Goal: Navigation & Orientation: Find specific page/section

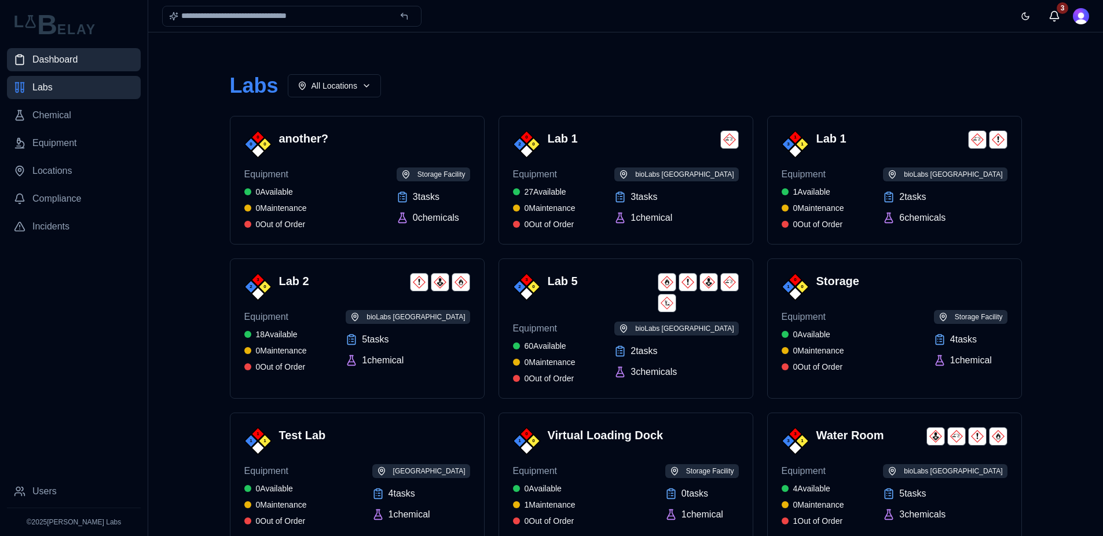
click at [49, 54] on span "Dashboard" at bounding box center [54, 60] width 45 height 14
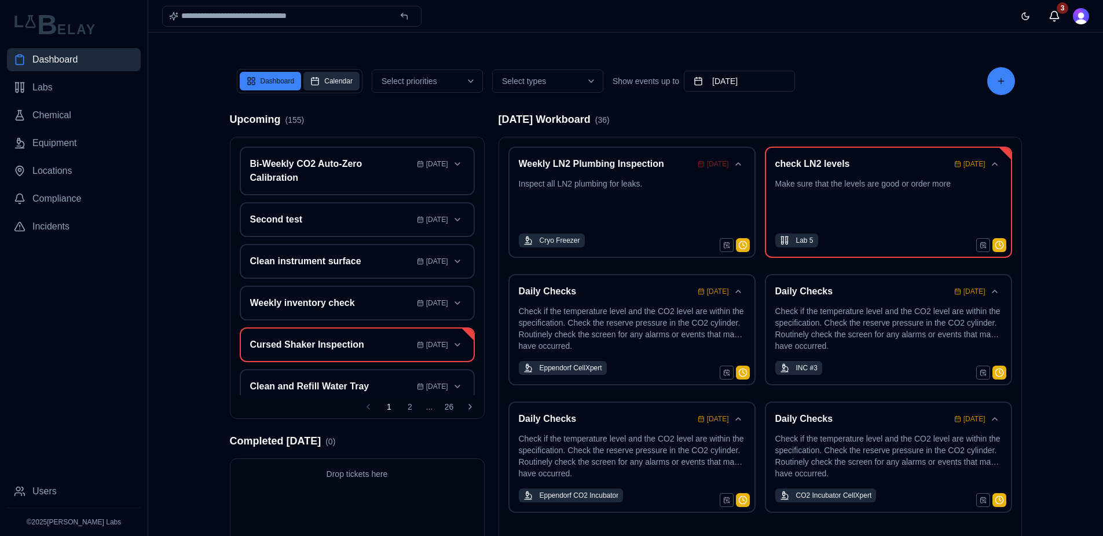
click at [345, 85] on button "Calendar" at bounding box center [331, 81] width 56 height 19
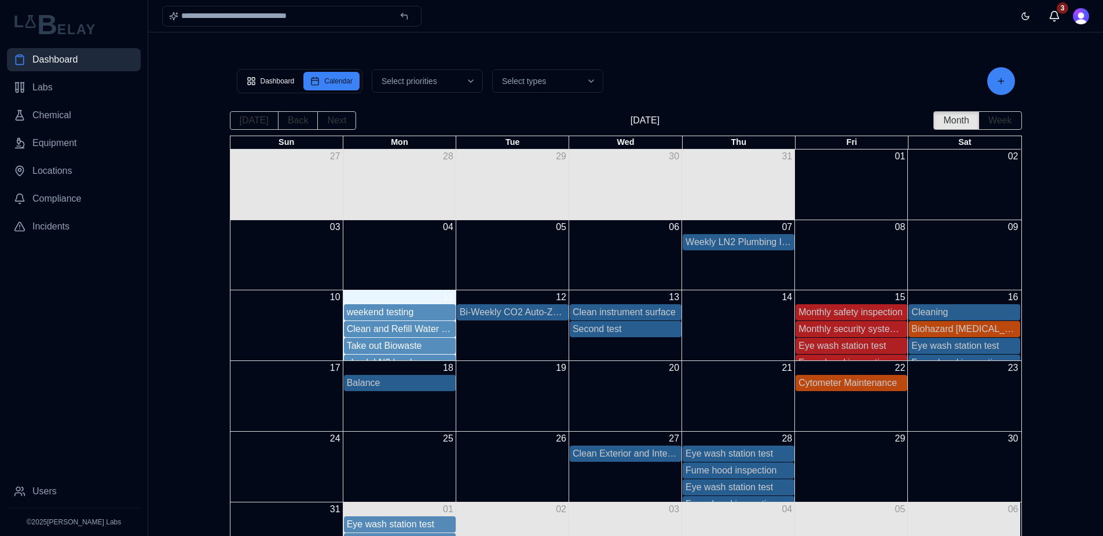
click at [405, 296] on div "11" at bounding box center [399, 297] width 113 height 14
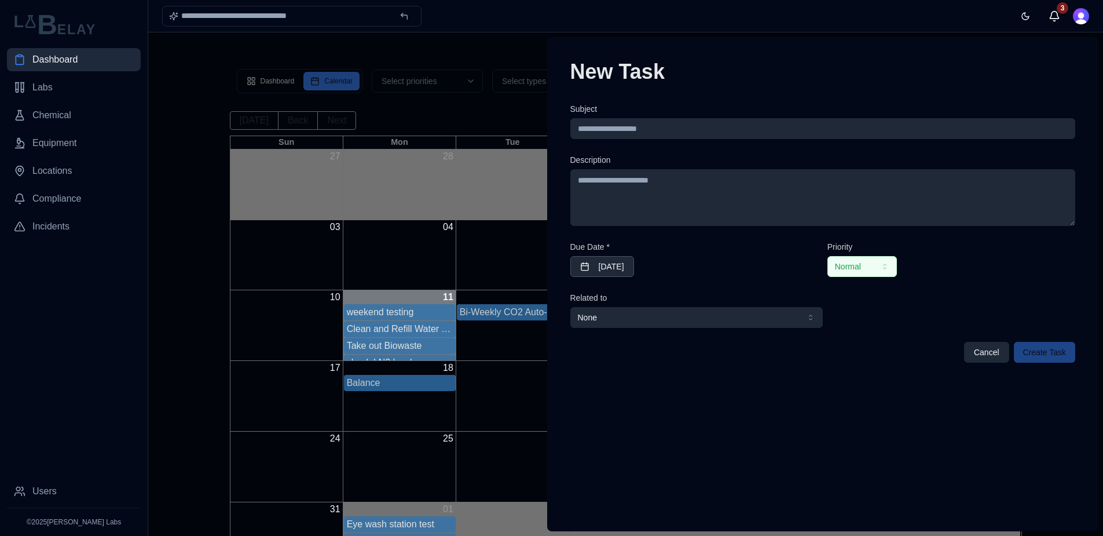
click at [152, 265] on div at bounding box center [551, 283] width 1103 height 503
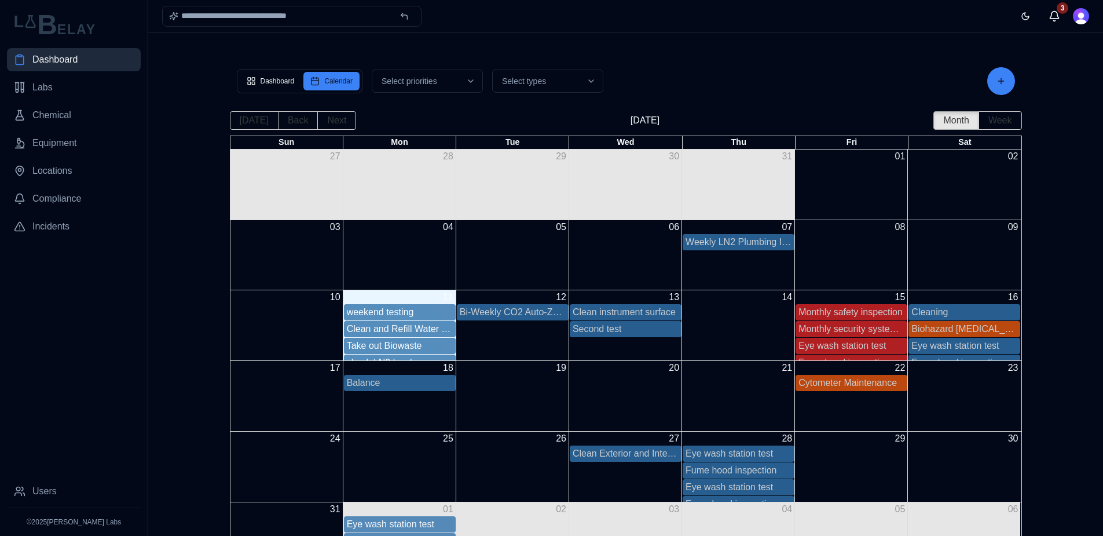
click at [404, 315] on div "weekend testing" at bounding box center [400, 312] width 106 height 14
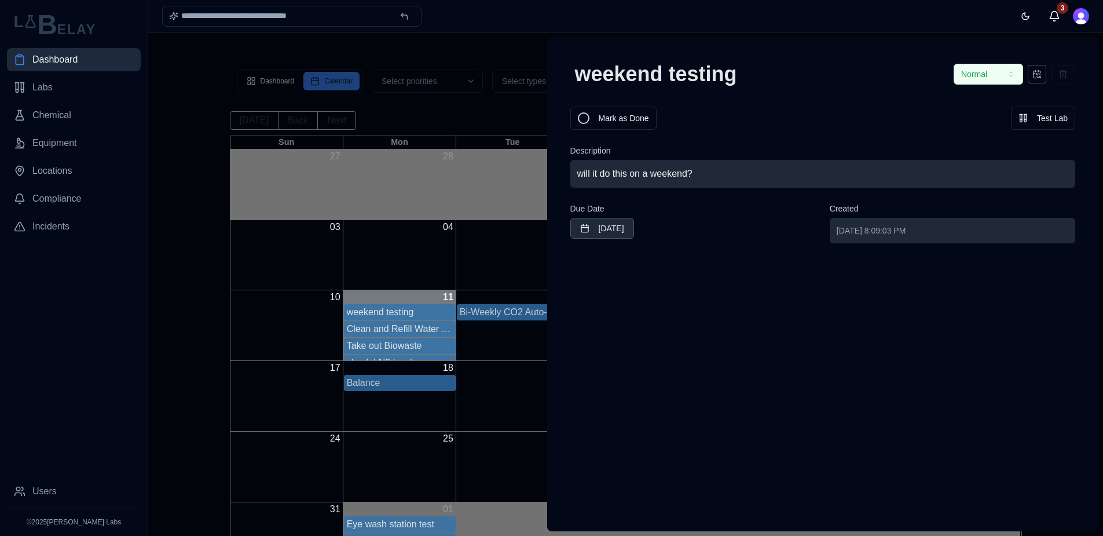
click at [173, 287] on div at bounding box center [551, 283] width 1103 height 503
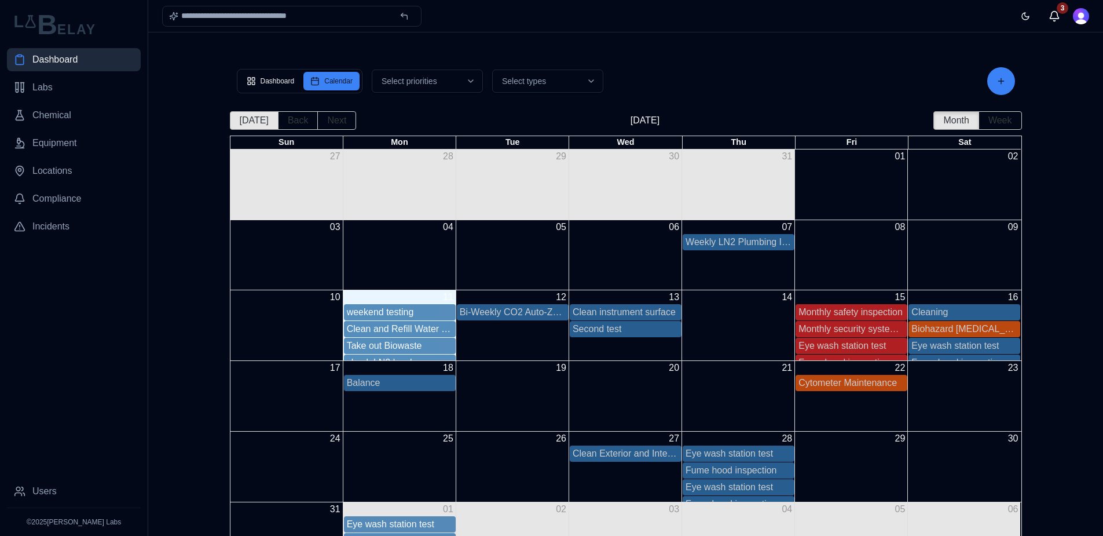
click at [255, 114] on button "[DATE]" at bounding box center [254, 120] width 49 height 19
click at [265, 116] on button "[DATE]" at bounding box center [254, 120] width 49 height 19
click at [805, 116] on button "Week" at bounding box center [999, 120] width 43 height 19
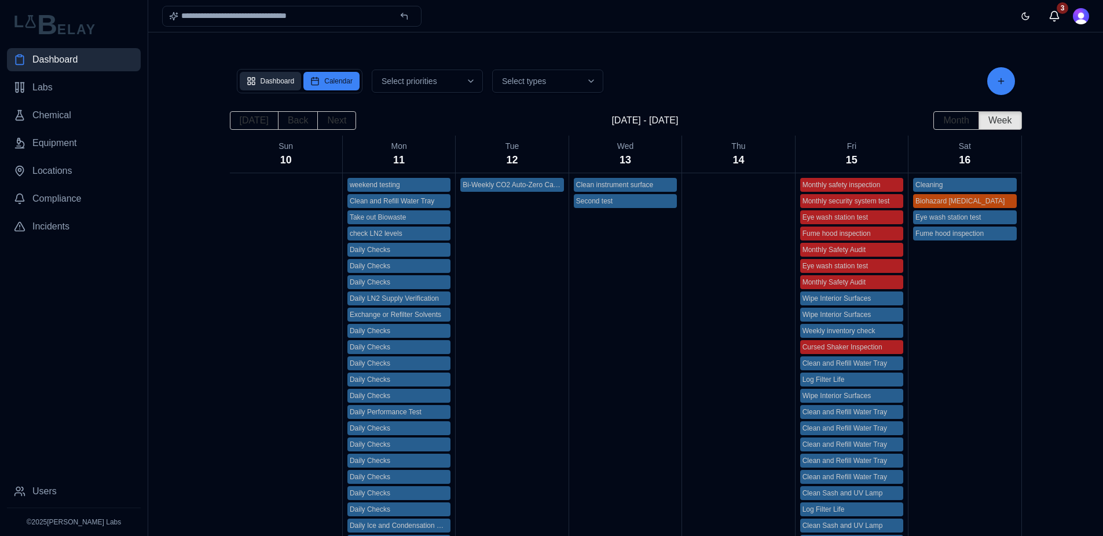
click at [261, 82] on button "Dashboard" at bounding box center [271, 81] width 62 height 19
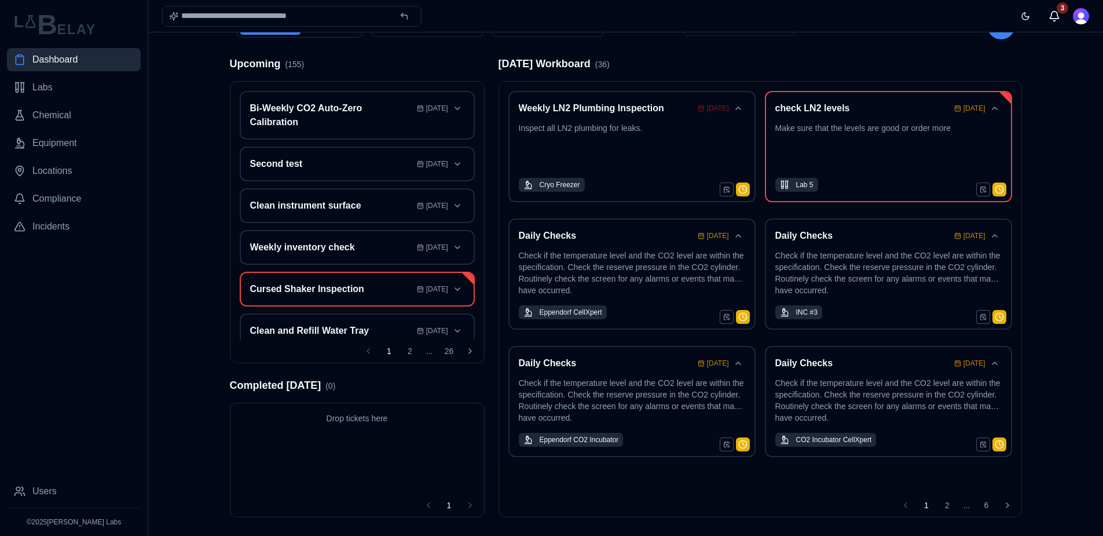
scroll to position [60, 0]
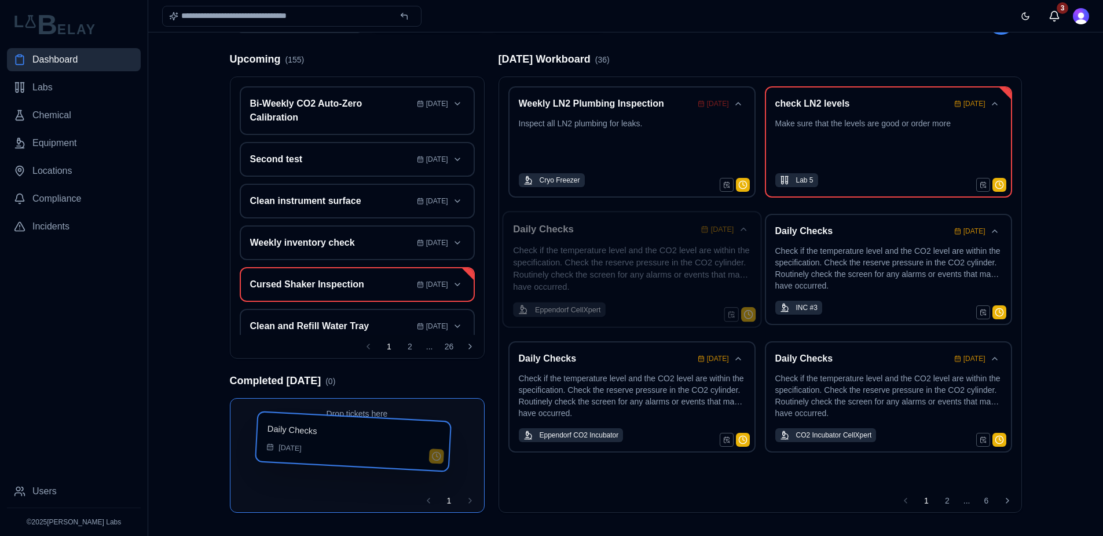
drag, startPoint x: 654, startPoint y: 229, endPoint x: 408, endPoint y: 432, distance: 319.6
click at [408, 432] on div "Dashboard Calendar Select priorities Select types Show events up to [DATE] Upco…" at bounding box center [626, 256] width 811 height 540
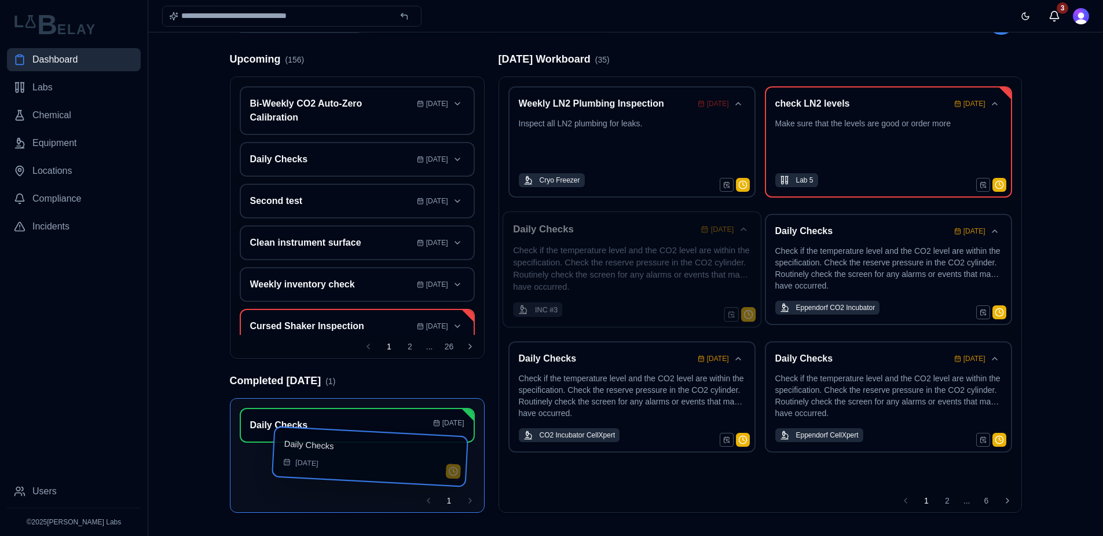
drag, startPoint x: 630, startPoint y: 235, endPoint x: 393, endPoint y: 456, distance: 324.8
click at [393, 456] on div "Dashboard Calendar Select priorities Select types Show events up to [DATE] Upco…" at bounding box center [626, 256] width 811 height 540
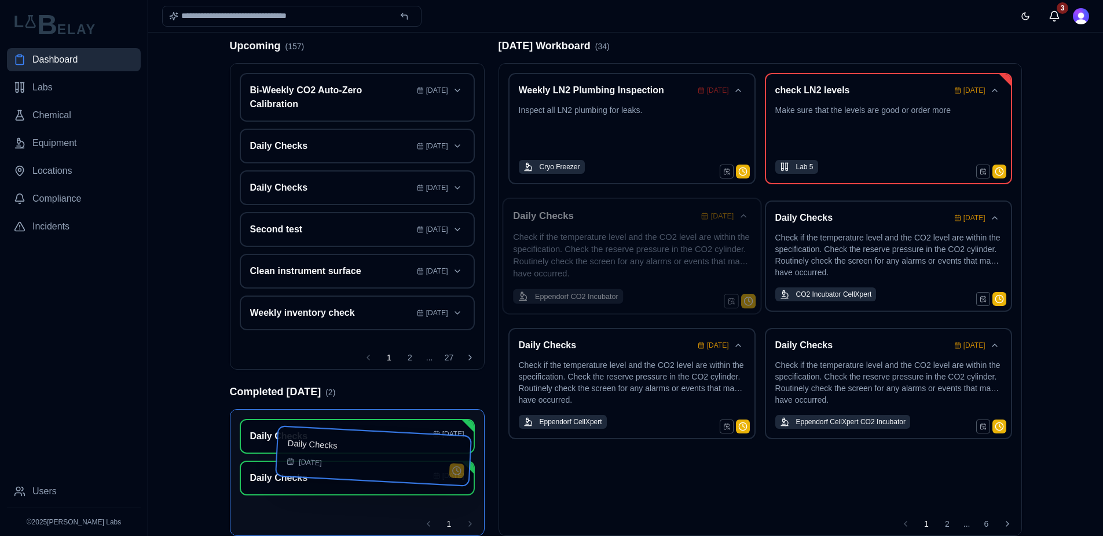
drag, startPoint x: 652, startPoint y: 255, endPoint x: 425, endPoint y: 472, distance: 314.9
click at [425, 472] on div "Dashboard Calendar Select priorities Select types Show events up to [DATE] Upco…" at bounding box center [626, 243] width 811 height 540
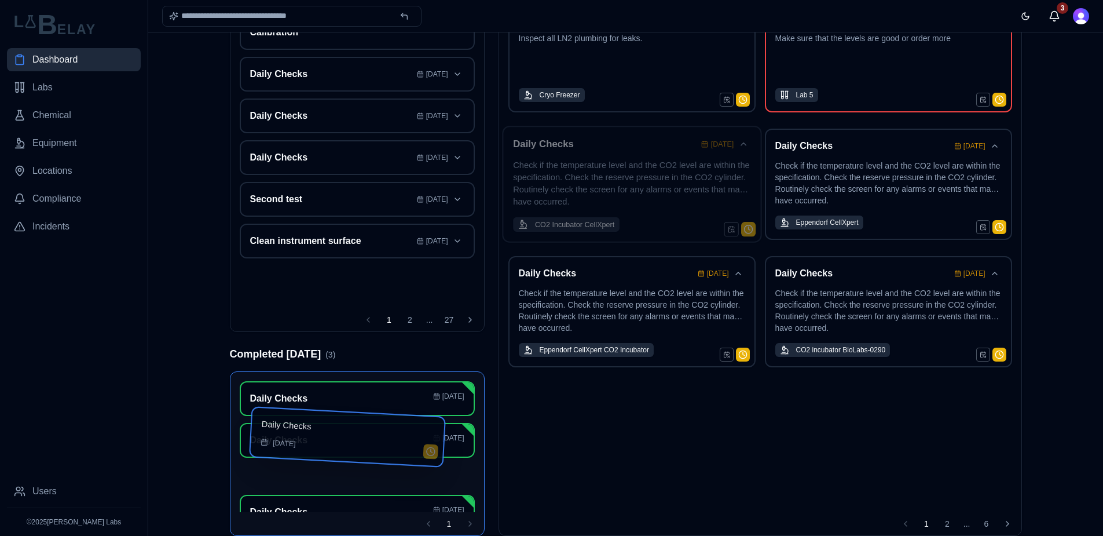
drag, startPoint x: 633, startPoint y: 233, endPoint x: 380, endPoint y: 445, distance: 330.5
click at [380, 441] on div "Dashboard Calendar Select priorities Select types Show events up to September 1…" at bounding box center [626, 171] width 811 height 540
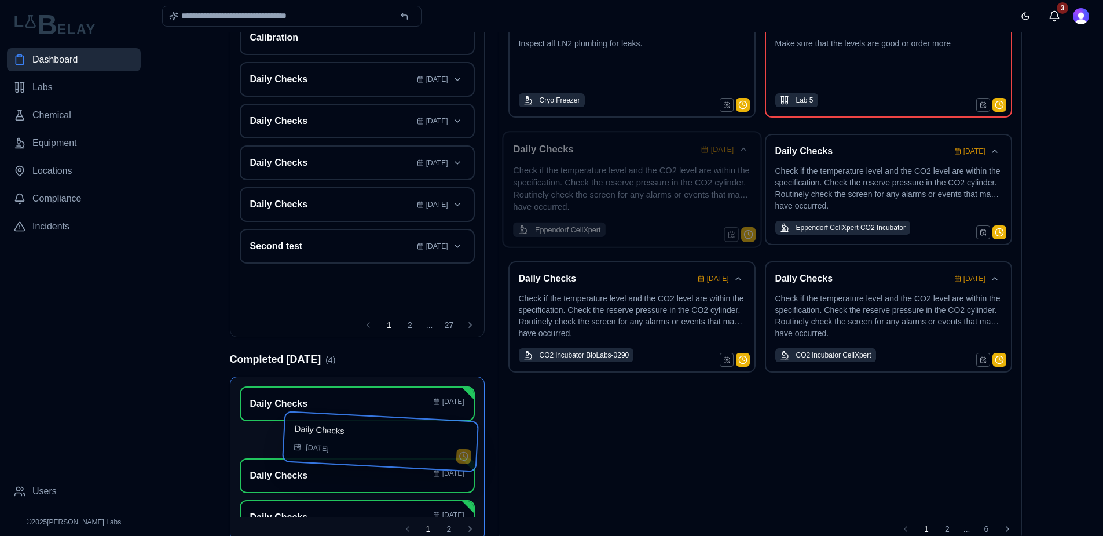
drag, startPoint x: 651, startPoint y: 188, endPoint x: 431, endPoint y: 446, distance: 339.6
click at [431, 446] on div "Dashboard Calendar Select priorities Select types Show events up to September 1…" at bounding box center [626, 176] width 811 height 540
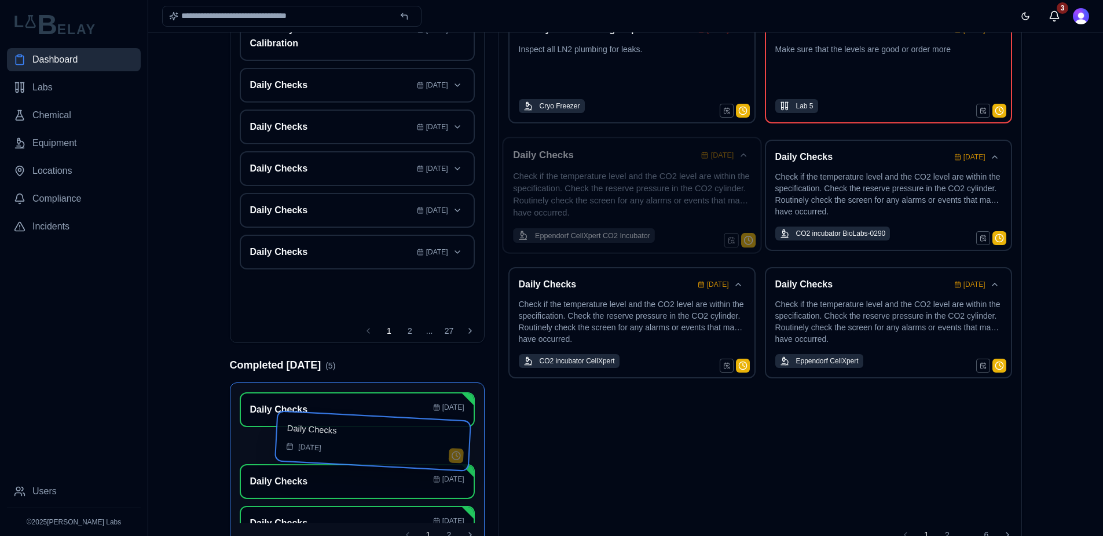
drag, startPoint x: 621, startPoint y: 203, endPoint x: 393, endPoint y: 461, distance: 344.5
click at [393, 452] on div "Dashboard Calendar Select priorities Select types Show events up to September 1…" at bounding box center [626, 182] width 811 height 540
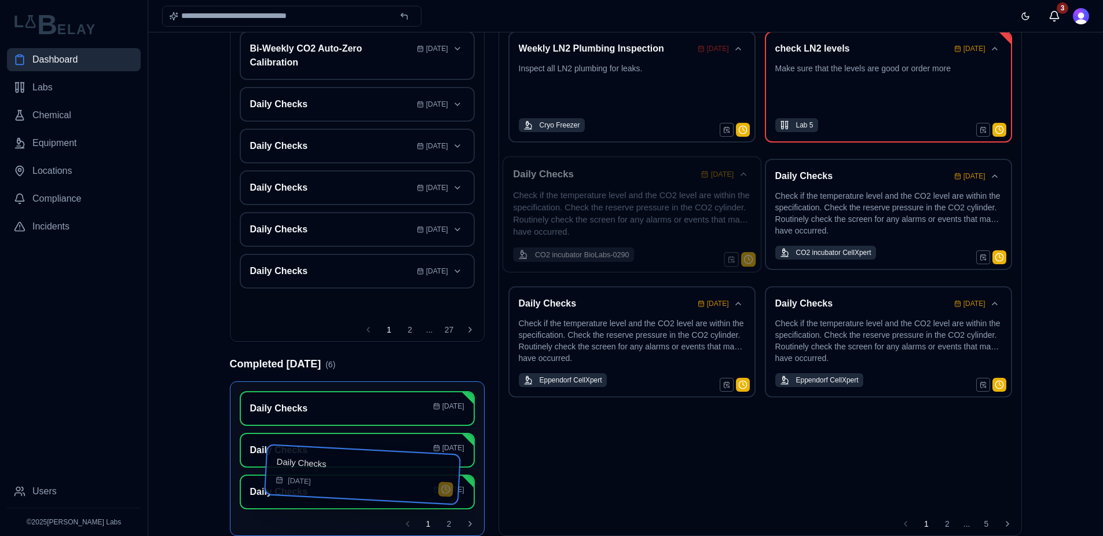
drag, startPoint x: 627, startPoint y: 201, endPoint x: 388, endPoint y: 485, distance: 370.6
click at [388, 471] on div "Dashboard Calendar Select priorities Select types Show events up to September 1…" at bounding box center [626, 201] width 811 height 540
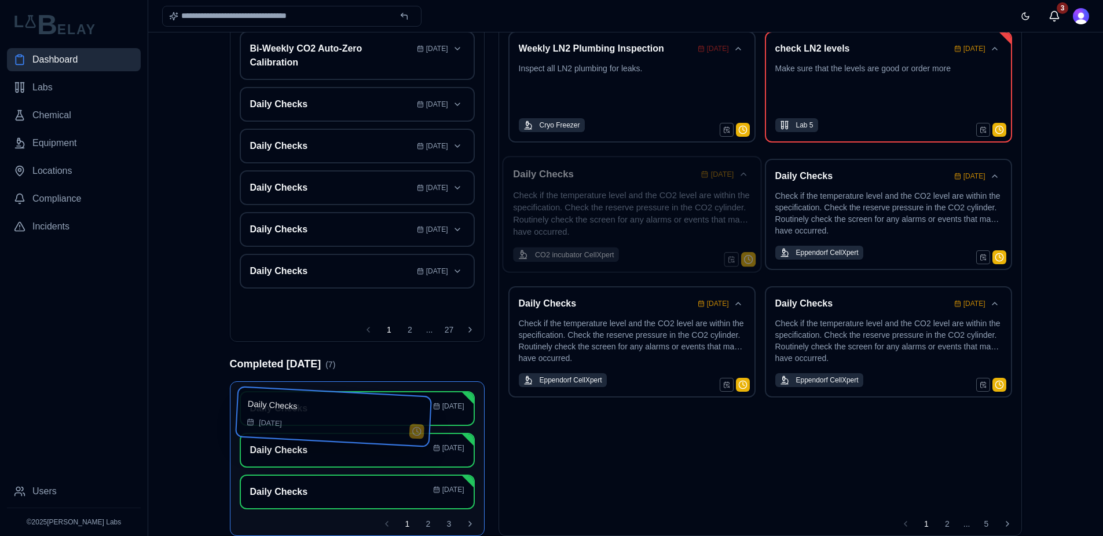
drag, startPoint x: 646, startPoint y: 197, endPoint x: 378, endPoint y: 431, distance: 354.9
click at [378, 431] on div "Dashboard Calendar Select priorities Select types Show events up to September 1…" at bounding box center [626, 201] width 811 height 540
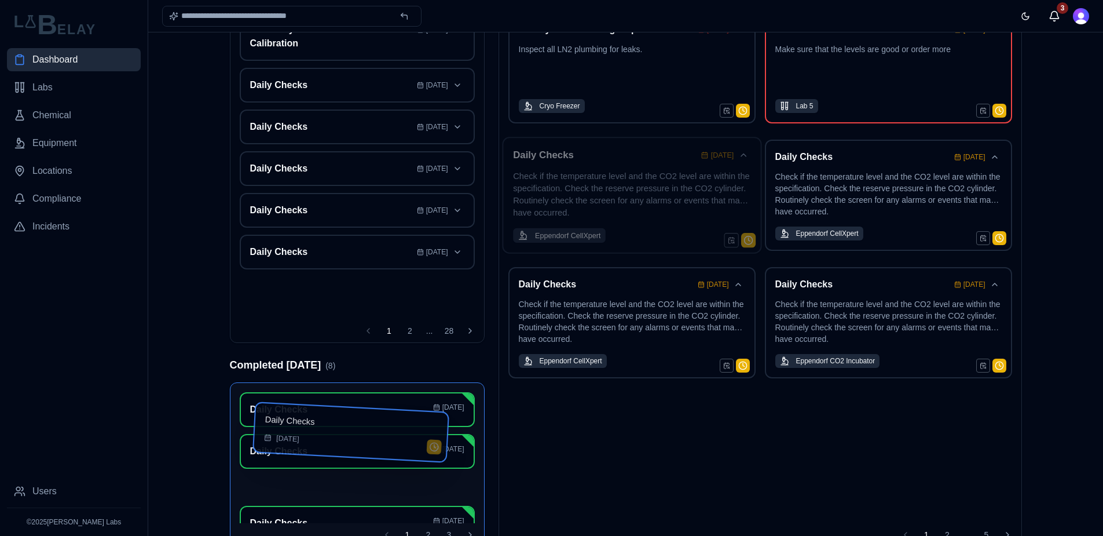
drag, startPoint x: 624, startPoint y: 219, endPoint x: 374, endPoint y: 468, distance: 352.9
click at [374, 452] on div "Dashboard Calendar Select priorities Select types Show events up to September 1…" at bounding box center [626, 182] width 811 height 540
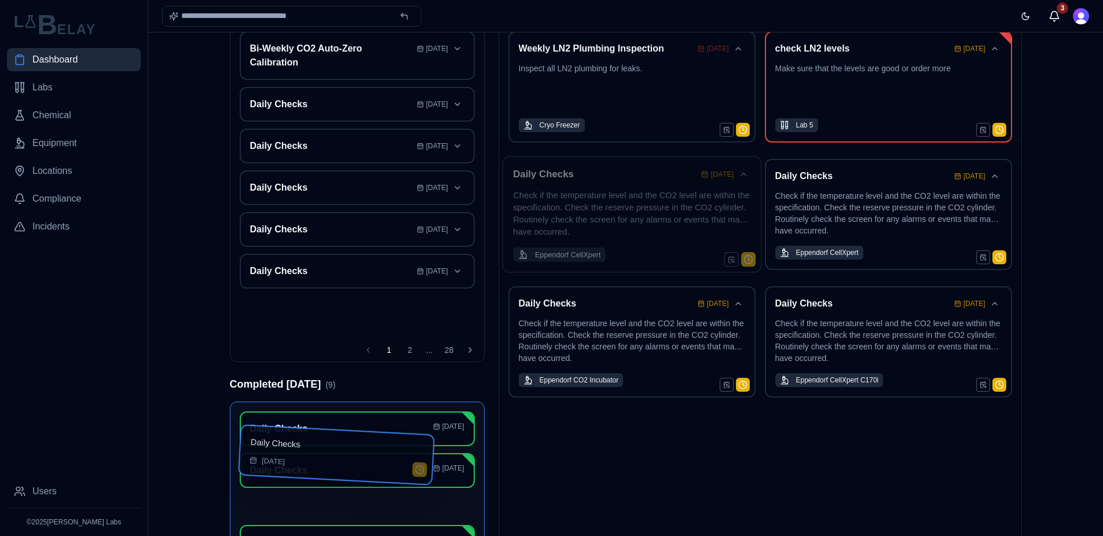
drag, startPoint x: 657, startPoint y: 208, endPoint x: 392, endPoint y: 479, distance: 379.1
click at [392, 471] on div "Dashboard Calendar Select priorities Select types Show events up to September 1…" at bounding box center [626, 201] width 811 height 540
drag, startPoint x: 643, startPoint y: 210, endPoint x: 387, endPoint y: 483, distance: 374.4
click at [387, 471] on div "Dashboard Calendar Select priorities Select types Show events up to September 1…" at bounding box center [626, 201] width 811 height 540
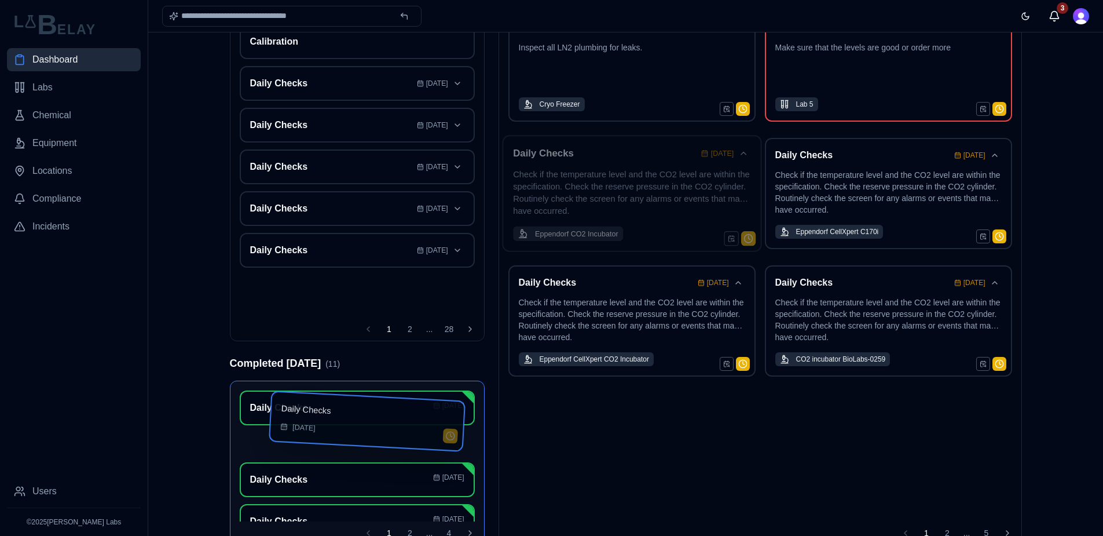
drag, startPoint x: 633, startPoint y: 210, endPoint x: 398, endPoint y: 448, distance: 334.9
click at [398, 448] on div "Dashboard Calendar Select priorities Select types Show events up to September 1…" at bounding box center [626, 180] width 811 height 540
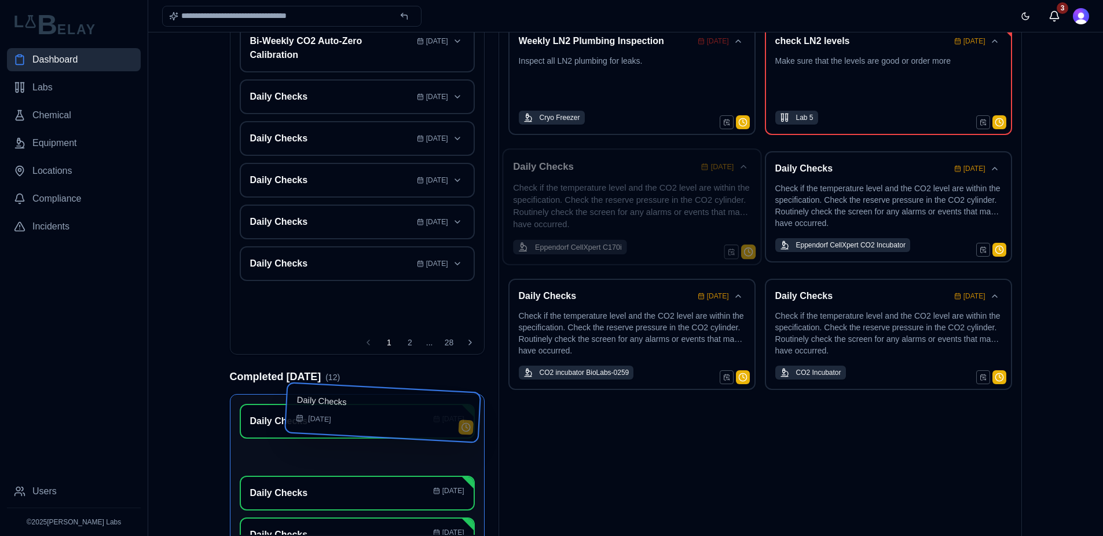
drag, startPoint x: 646, startPoint y: 212, endPoint x: 426, endPoint y: 443, distance: 318.6
click at [426, 443] on div "Dashboard Calendar Select priorities Select types Show events up to September 1…" at bounding box center [626, 194] width 811 height 540
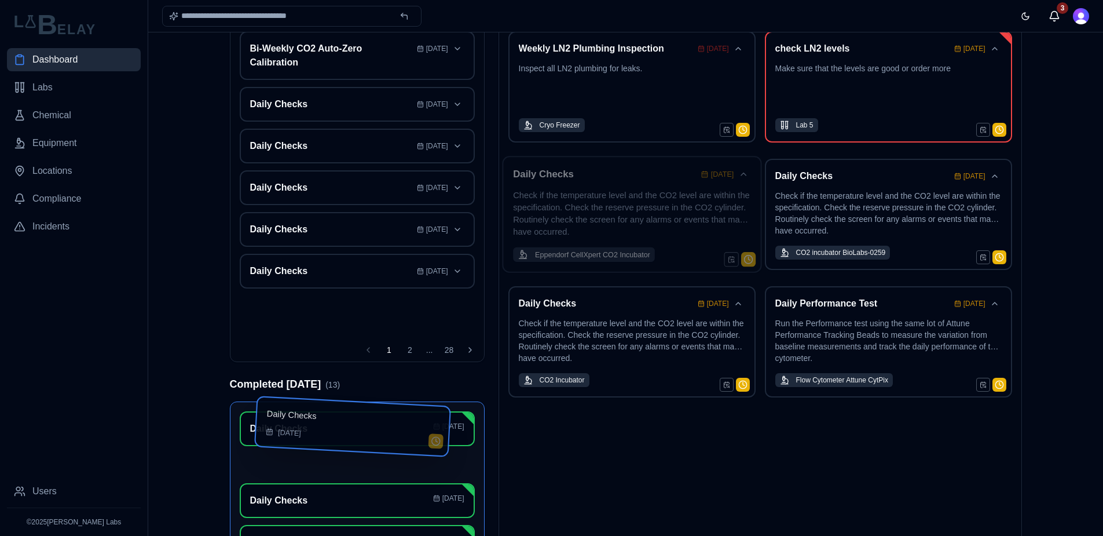
drag, startPoint x: 648, startPoint y: 195, endPoint x: 400, endPoint y: 438, distance: 347.6
click at [400, 438] on div "Dashboard Calendar Select priorities Select types Show events up to September 1…" at bounding box center [626, 201] width 811 height 540
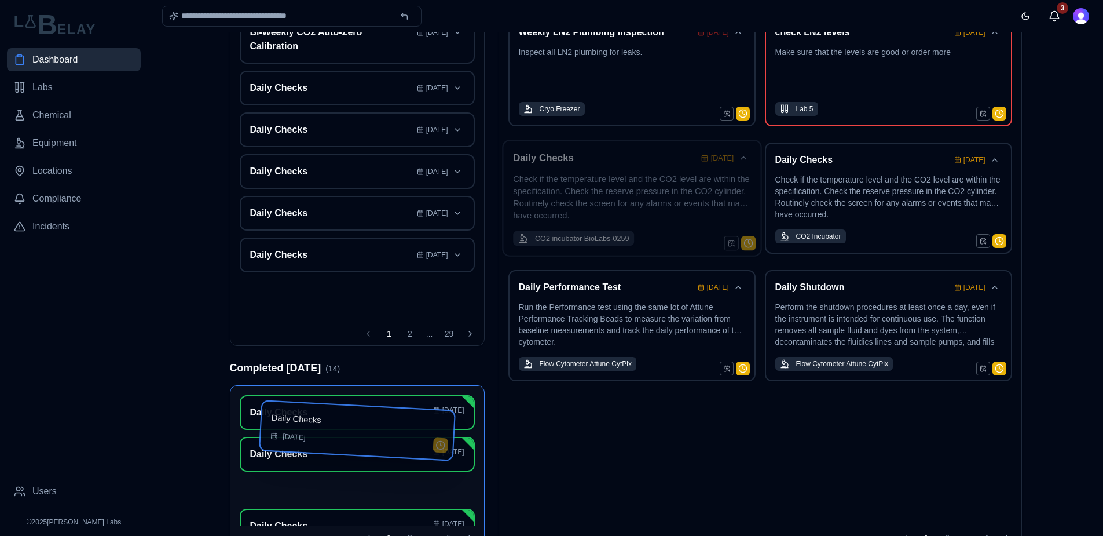
drag, startPoint x: 644, startPoint y: 210, endPoint x: 401, endPoint y: 457, distance: 347.2
click at [401, 455] on div "Dashboard Calendar Select priorities Select types Show events up to September 1…" at bounding box center [626, 185] width 811 height 540
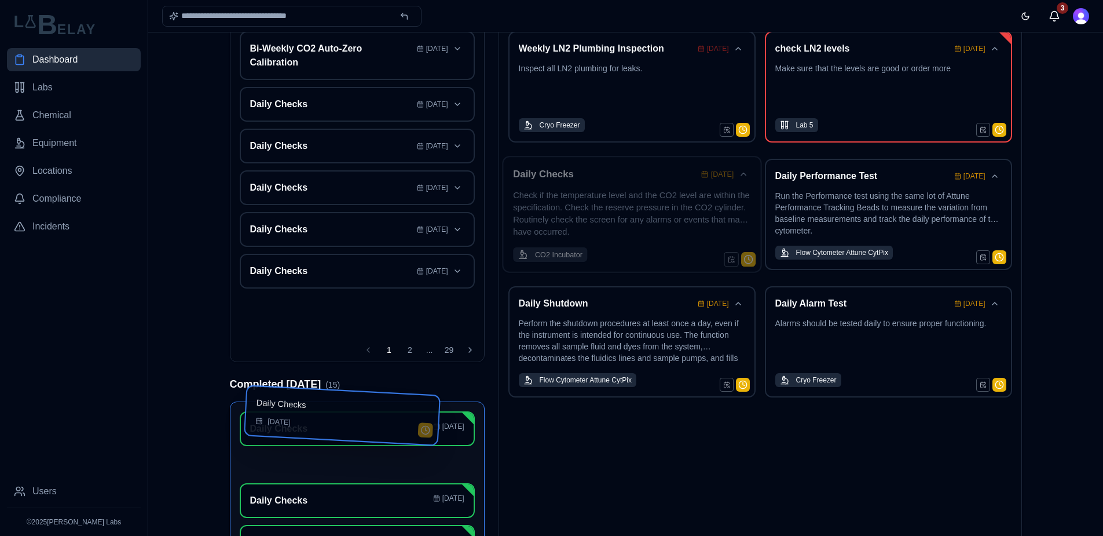
drag, startPoint x: 648, startPoint y: 204, endPoint x: 390, endPoint y: 436, distance: 347.7
click at [390, 436] on div "Dashboard Calendar Select priorities Select types Show events up to September 1…" at bounding box center [626, 201] width 811 height 540
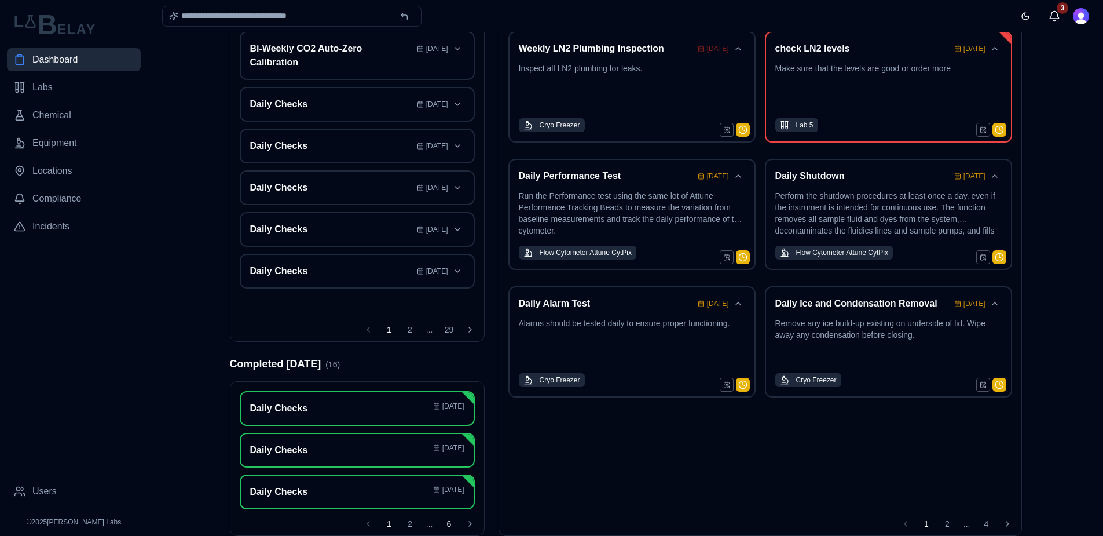
click at [448, 520] on button "6" at bounding box center [449, 523] width 19 height 19
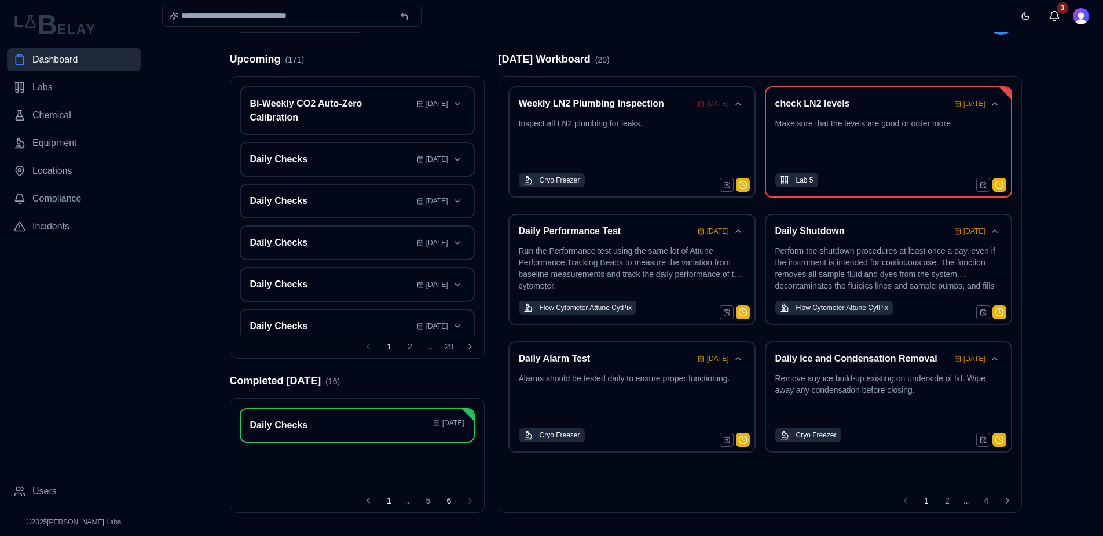
click at [392, 505] on button "1" at bounding box center [389, 500] width 19 height 19
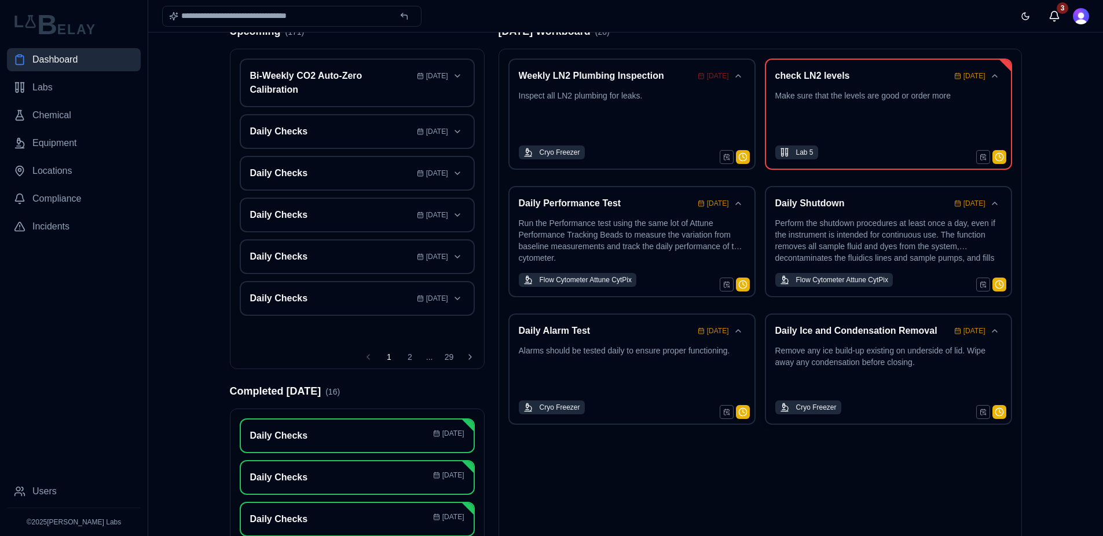
scroll to position [115, 0]
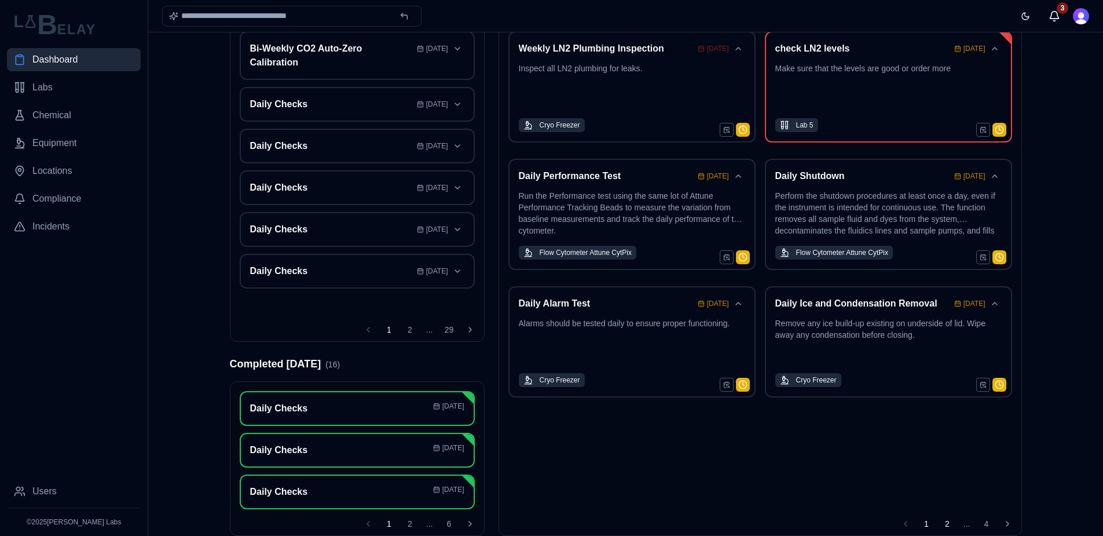
click at [805, 520] on button "2" at bounding box center [947, 523] width 19 height 19
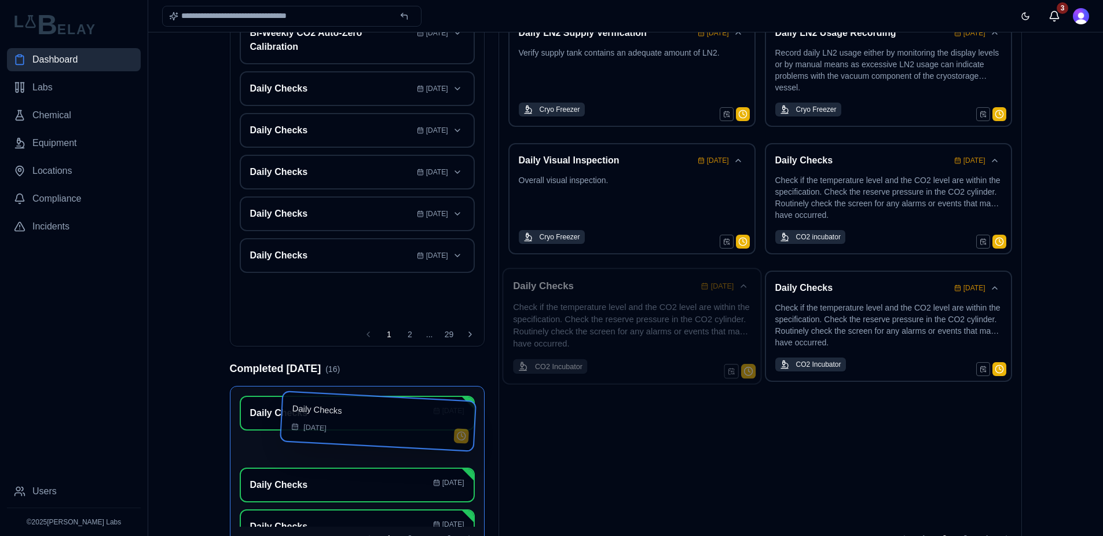
drag, startPoint x: 652, startPoint y: 342, endPoint x: 426, endPoint y: 458, distance: 255.0
click at [426, 456] on div "Dashboard Calendar Select priorities Select types Show events up to September 1…" at bounding box center [626, 185] width 811 height 540
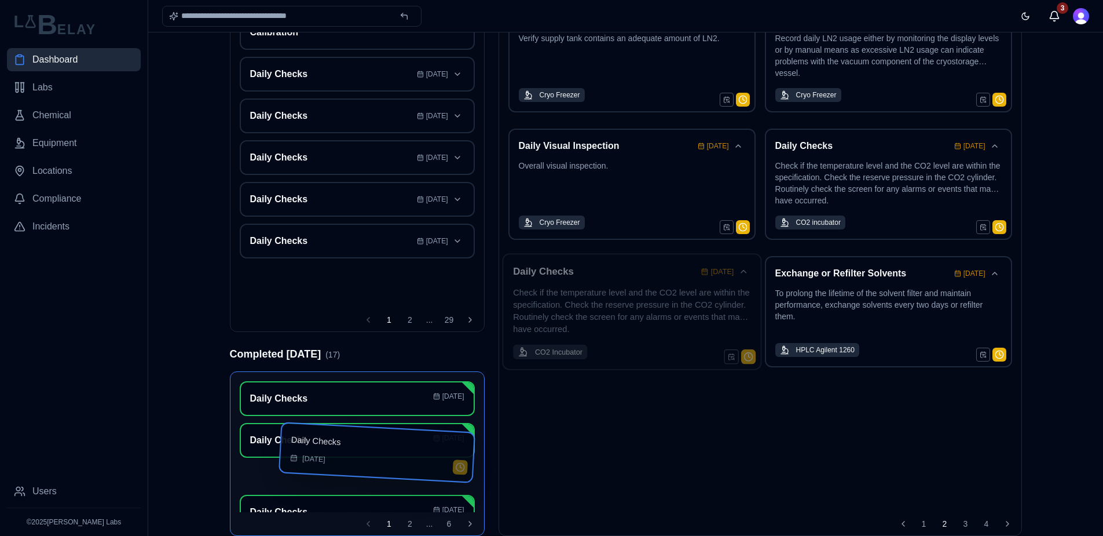
drag, startPoint x: 645, startPoint y: 331, endPoint x: 428, endPoint y: 468, distance: 257.1
click at [428, 441] on div "Dashboard Calendar Select priorities Select types Show events up to September 1…" at bounding box center [626, 171] width 811 height 540
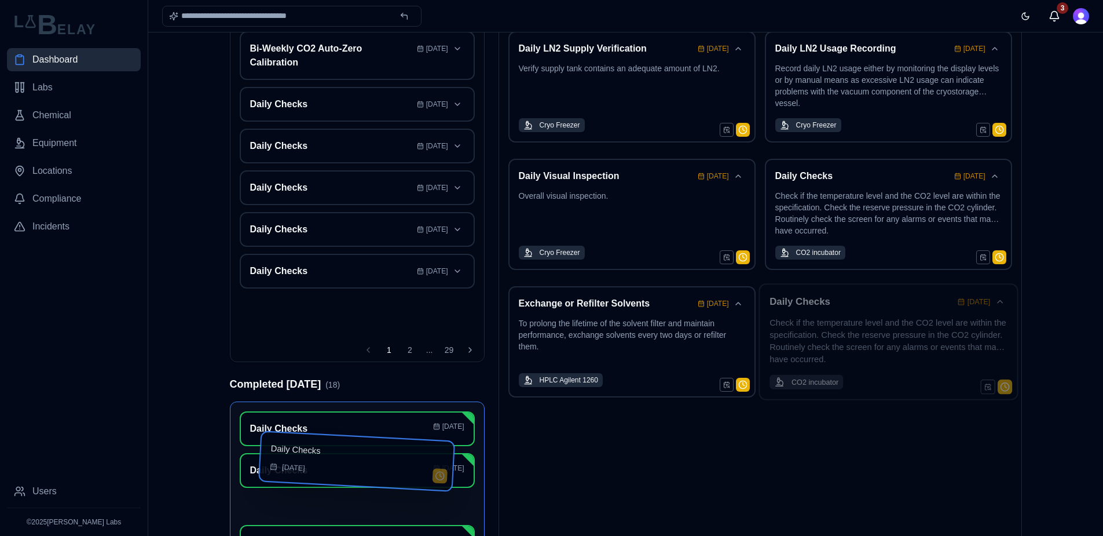
drag, startPoint x: 909, startPoint y: 346, endPoint x: 405, endPoint y: 496, distance: 526.1
click at [405, 471] on div "Dashboard Calendar Select priorities Select types Show events up to September 1…" at bounding box center [626, 201] width 811 height 540
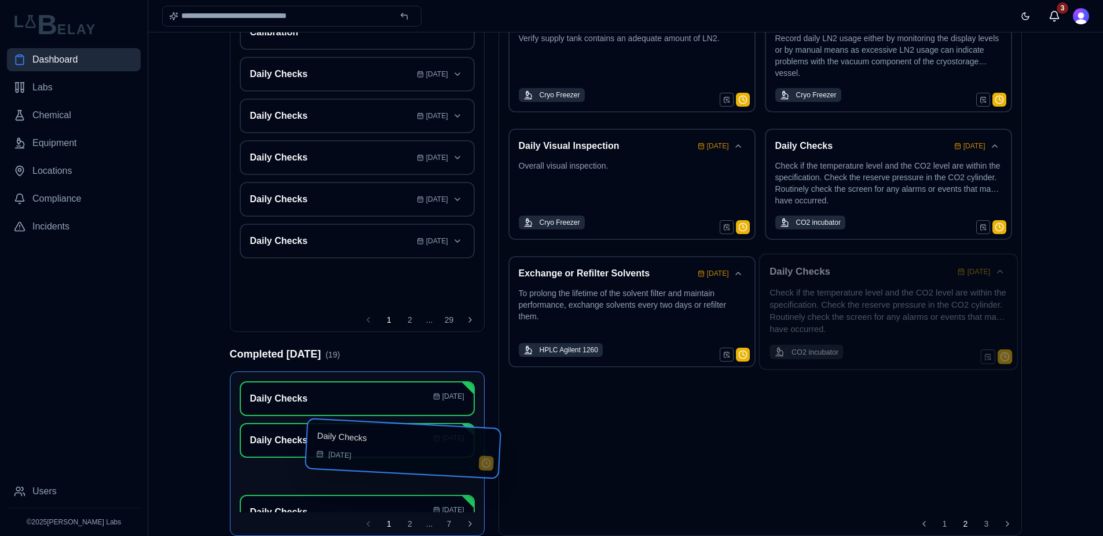
drag, startPoint x: 904, startPoint y: 343, endPoint x: 395, endPoint y: 500, distance: 532.4
click at [395, 441] on div "Dashboard Calendar Select priorities Select types Show events up to September 1…" at bounding box center [626, 171] width 811 height 540
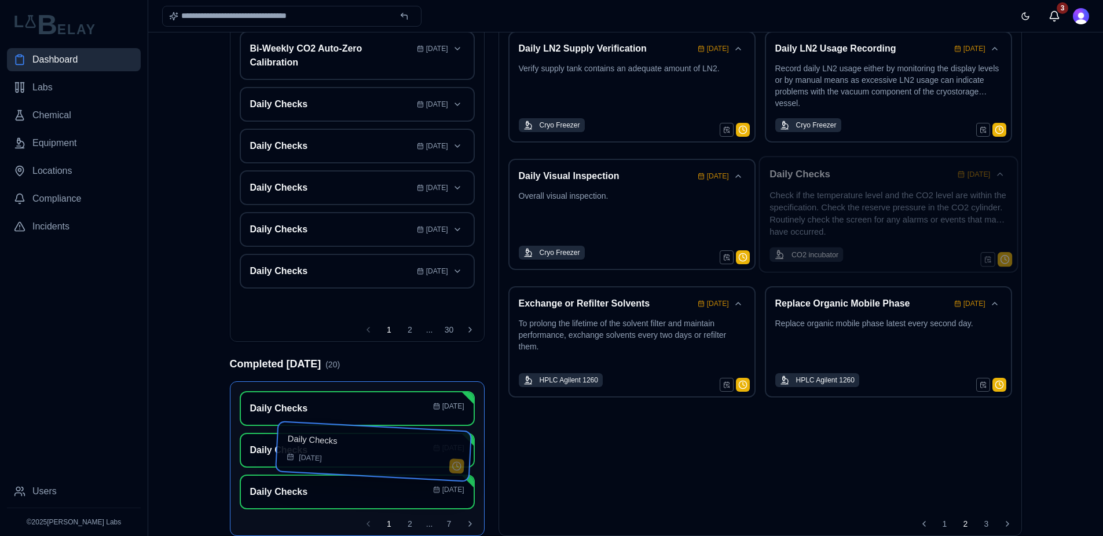
drag, startPoint x: 877, startPoint y: 223, endPoint x: 388, endPoint y: 496, distance: 560.1
click at [388, 471] on div "Dashboard Calendar Select priorities Select types Show events up to September 1…" at bounding box center [626, 201] width 811 height 540
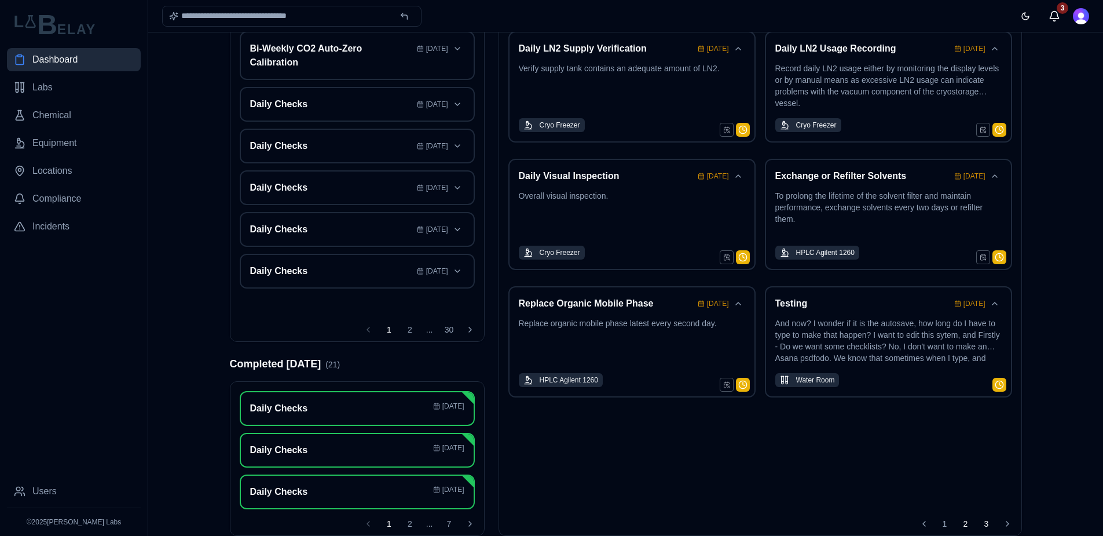
click at [805, 520] on button "3" at bounding box center [986, 523] width 19 height 19
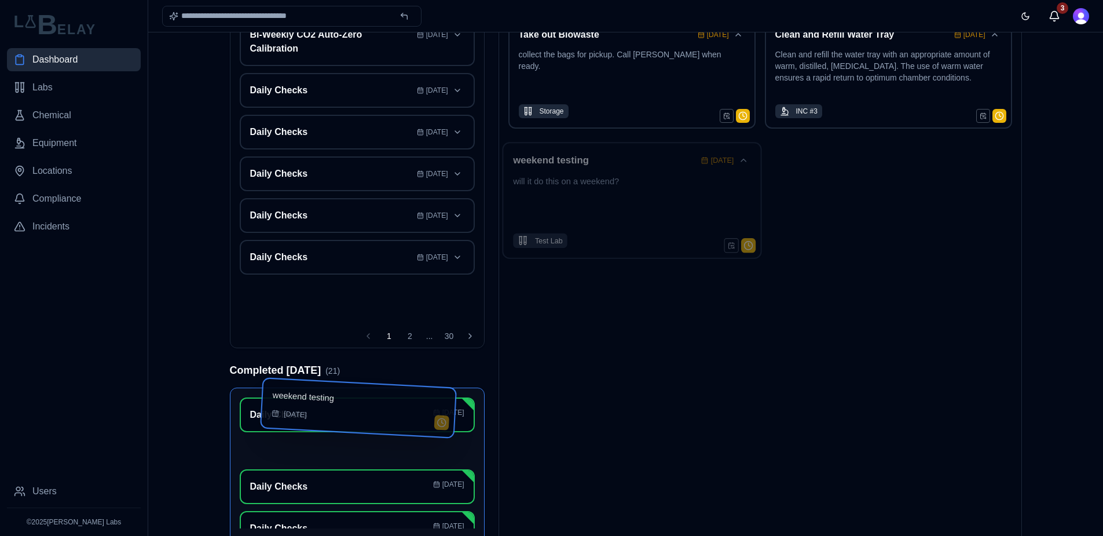
drag, startPoint x: 684, startPoint y: 220, endPoint x: 442, endPoint y: 445, distance: 330.6
click at [442, 445] on div "Dashboard Calendar Select priorities Select types Show events up to September 1…" at bounding box center [626, 187] width 811 height 540
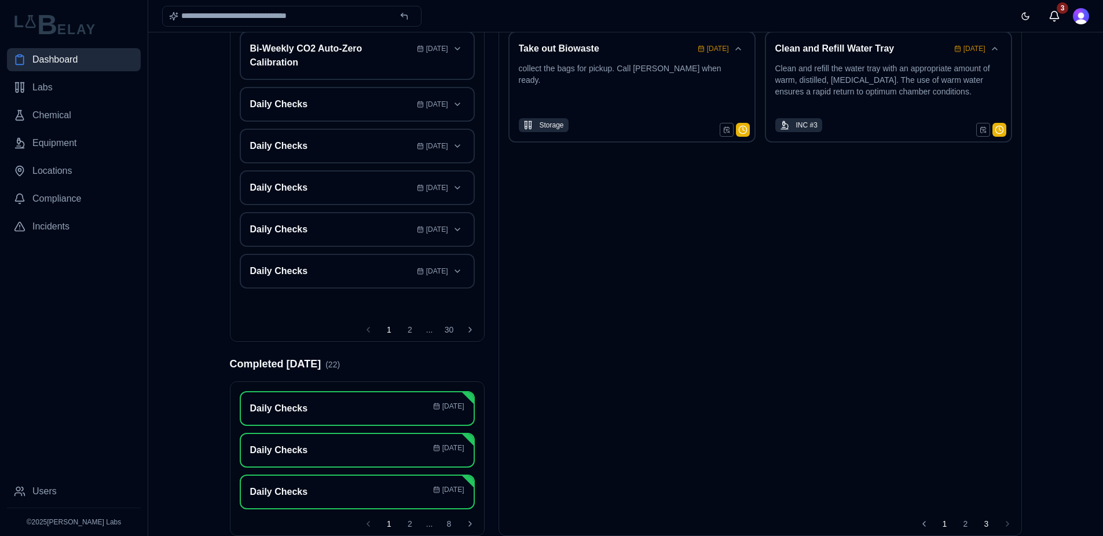
click at [805, 520] on button "1" at bounding box center [945, 523] width 19 height 19
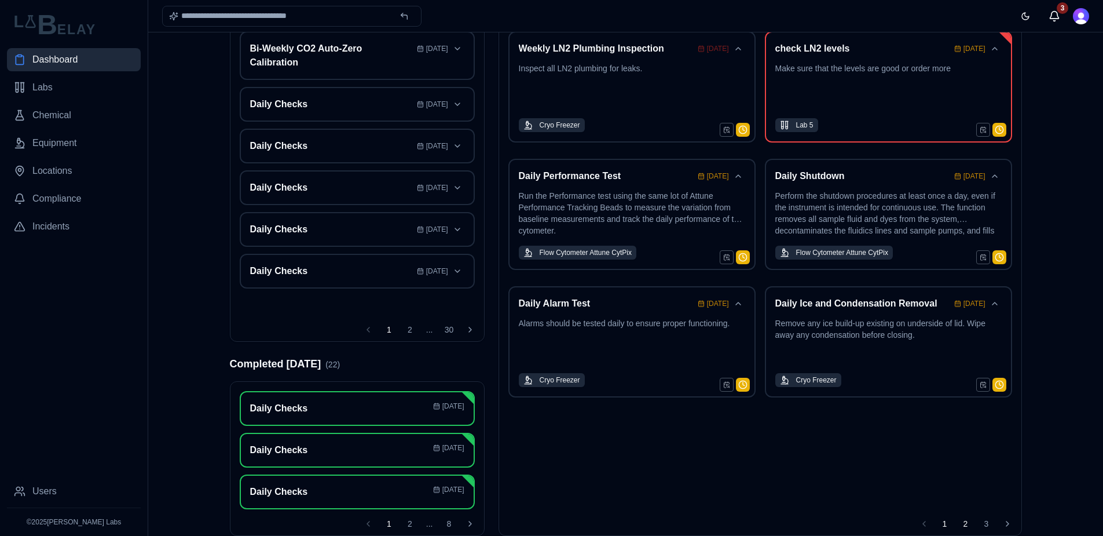
click at [805, 519] on button "2" at bounding box center [965, 523] width 19 height 19
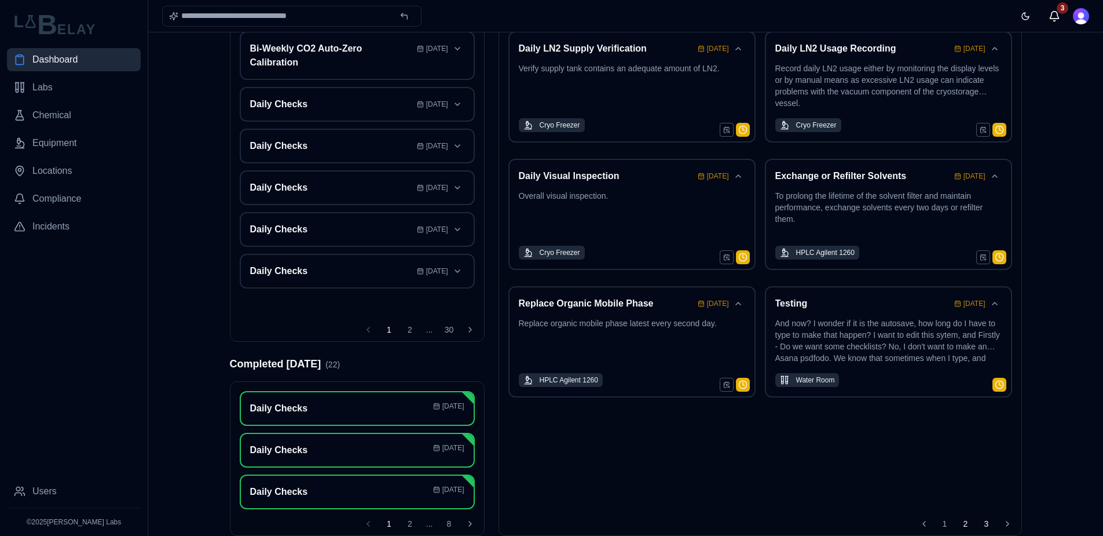
click at [805, 520] on button "3" at bounding box center [986, 523] width 19 height 19
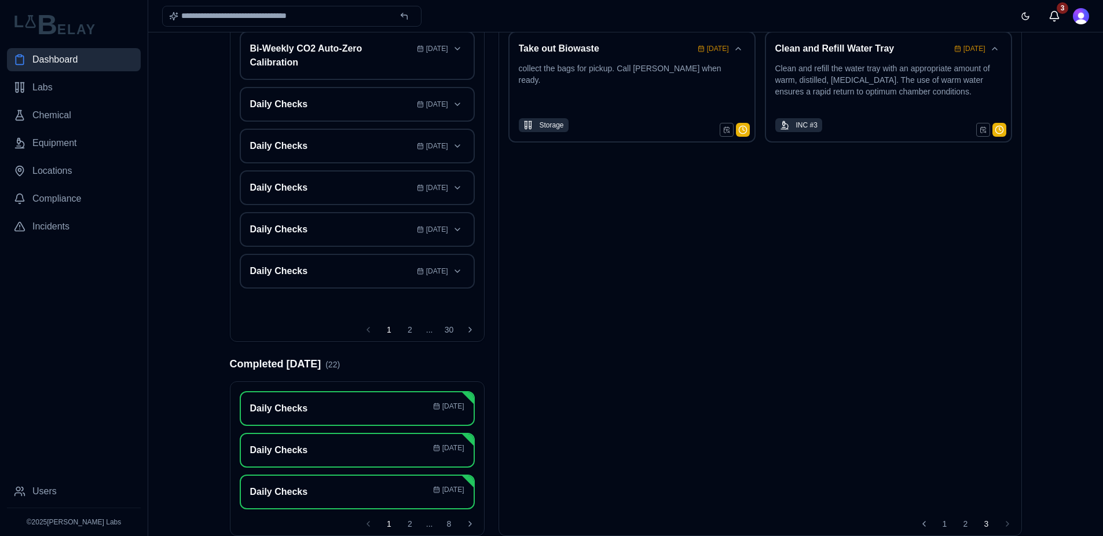
click at [311, 363] on h2 "Completed Today ( 22 )" at bounding box center [285, 363] width 111 height 16
click at [332, 365] on span "( 22 )" at bounding box center [332, 364] width 14 height 9
click at [408, 520] on button "2" at bounding box center [410, 523] width 19 height 19
click at [408, 520] on button "3" at bounding box center [410, 523] width 19 height 19
click at [409, 520] on button "4" at bounding box center [410, 523] width 19 height 19
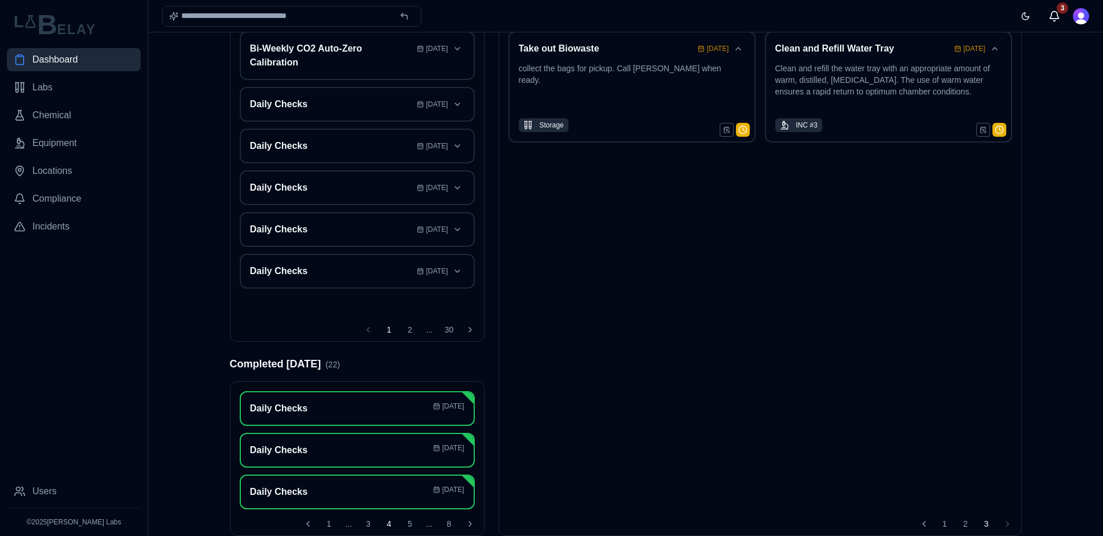
click at [409, 520] on button "5" at bounding box center [410, 523] width 19 height 19
click at [409, 520] on button "6" at bounding box center [410, 523] width 19 height 19
click at [358, 491] on h3 "Daily Checks" at bounding box center [339, 492] width 178 height 14
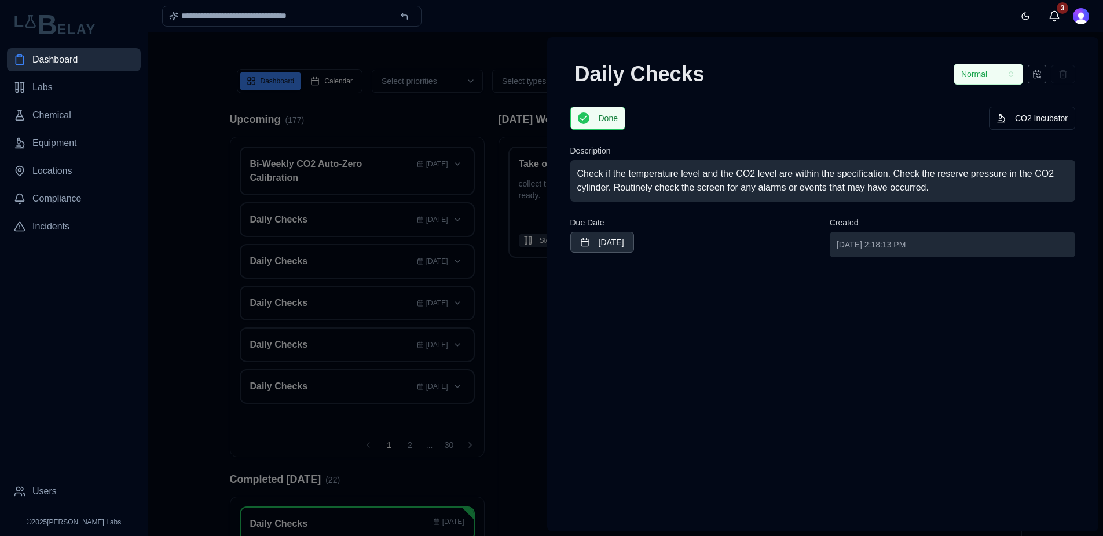
click at [646, 389] on div "Daily Checks Normal Done CO2 Incubator Description Check if the temperature lev…" at bounding box center [823, 284] width 552 height 494
click at [455, 59] on div at bounding box center [551, 283] width 1103 height 503
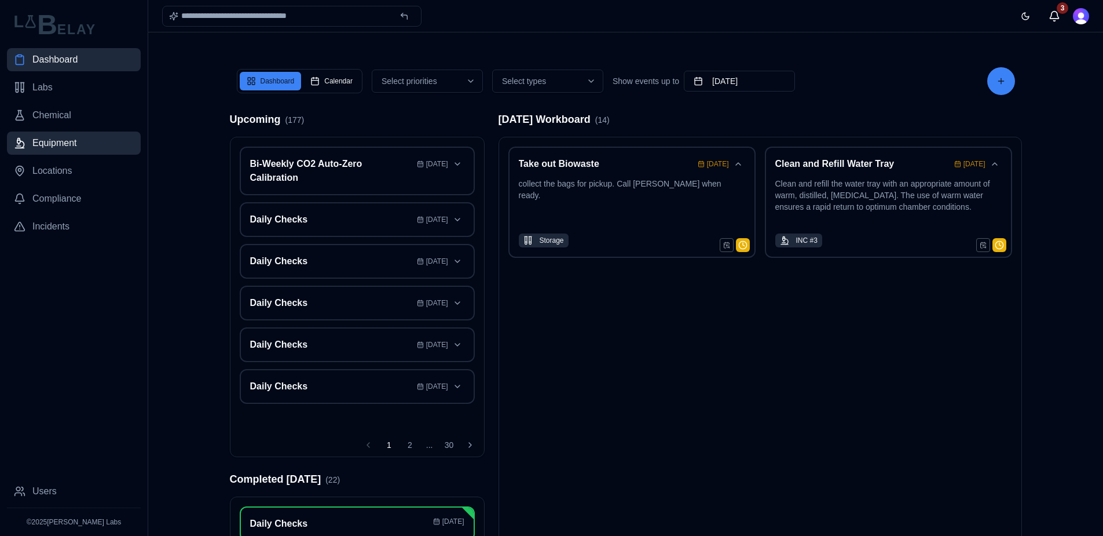
click at [62, 143] on span "Equipment" at bounding box center [54, 143] width 45 height 14
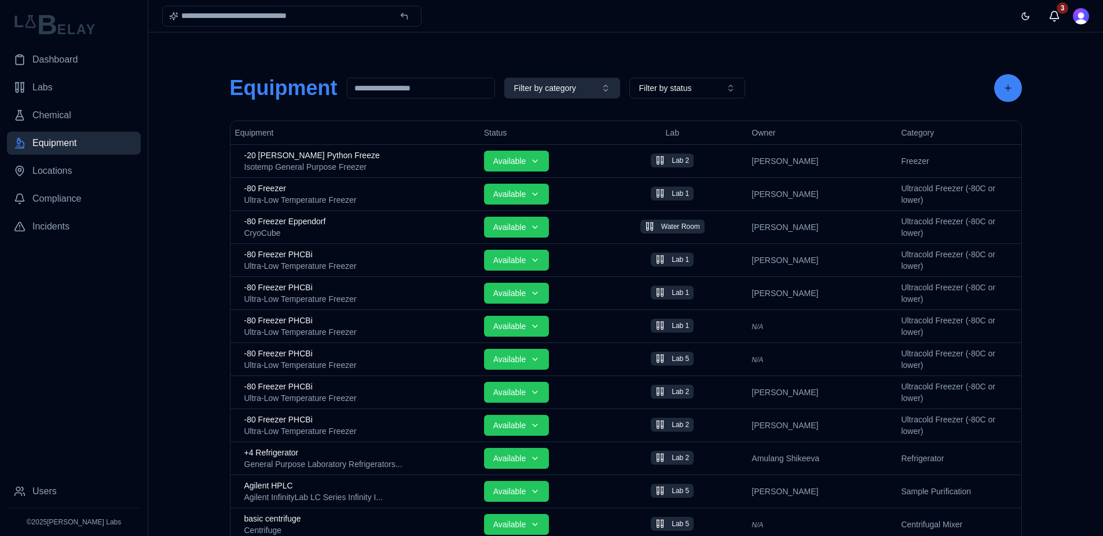
click at [610, 87] on button "Filter by category" at bounding box center [562, 88] width 116 height 21
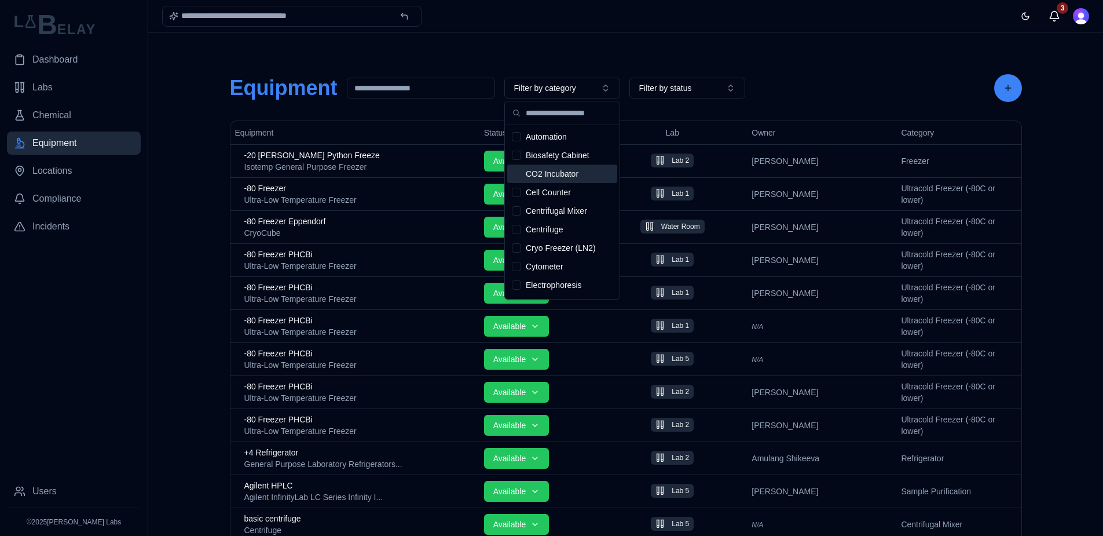
click at [519, 174] on div "Suggestions" at bounding box center [516, 173] width 9 height 9
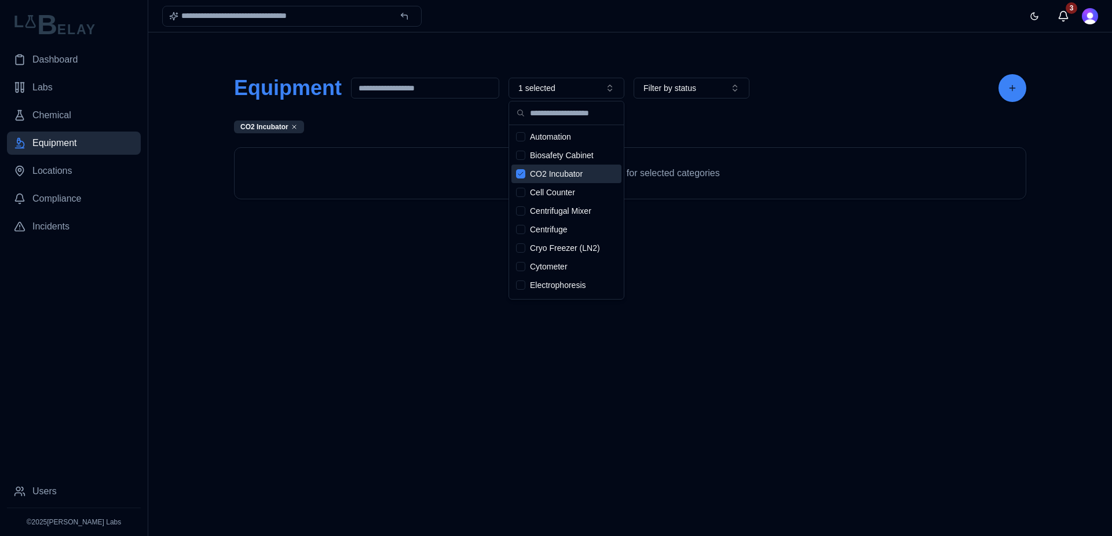
click at [519, 174] on icon "Suggestions" at bounding box center [520, 173] width 5 height 3
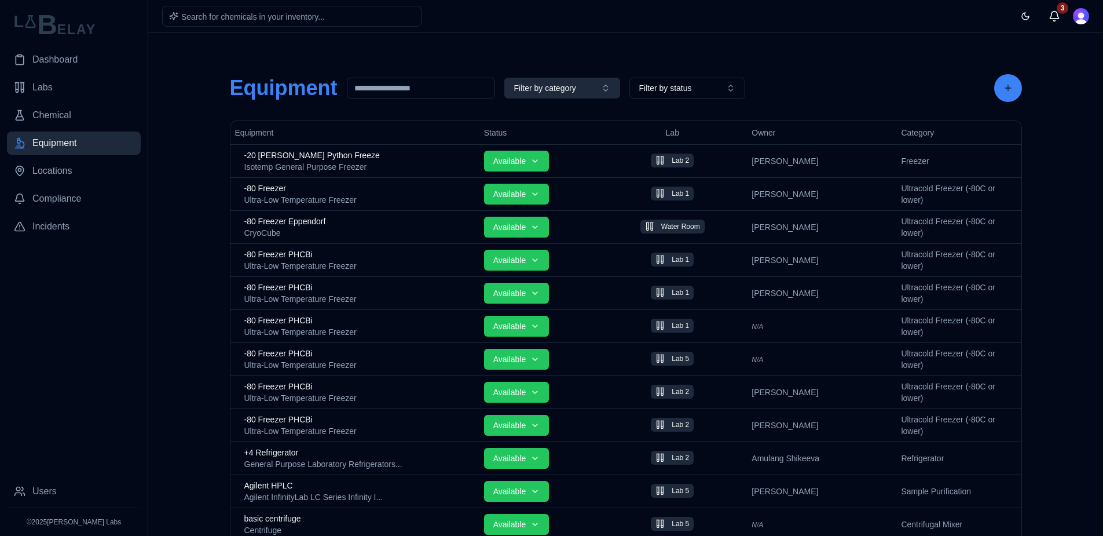
click at [606, 90] on button "Filter by category" at bounding box center [562, 88] width 116 height 21
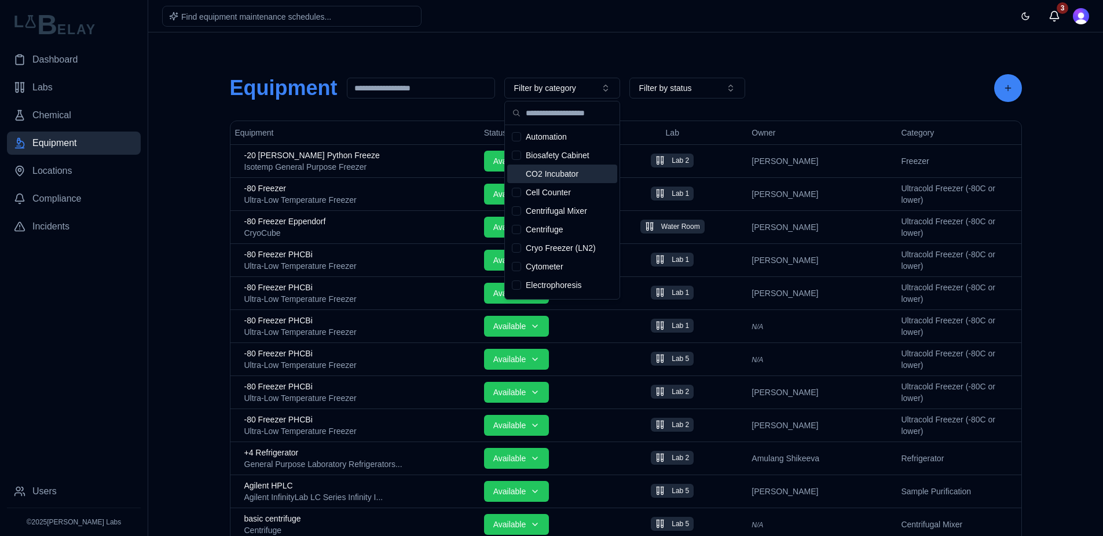
click at [517, 177] on div "Suggestions" at bounding box center [516, 173] width 9 height 9
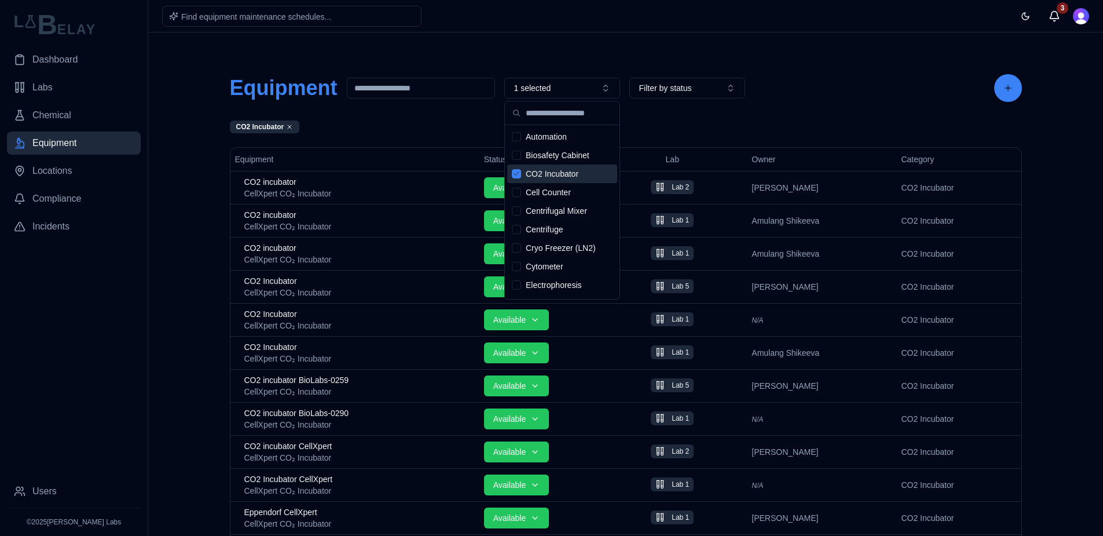
click at [195, 188] on main "Equipment 1 selected Filter by status CO2 Incubator Equipment Status Lab Owner …" at bounding box center [625, 467] width 955 height 934
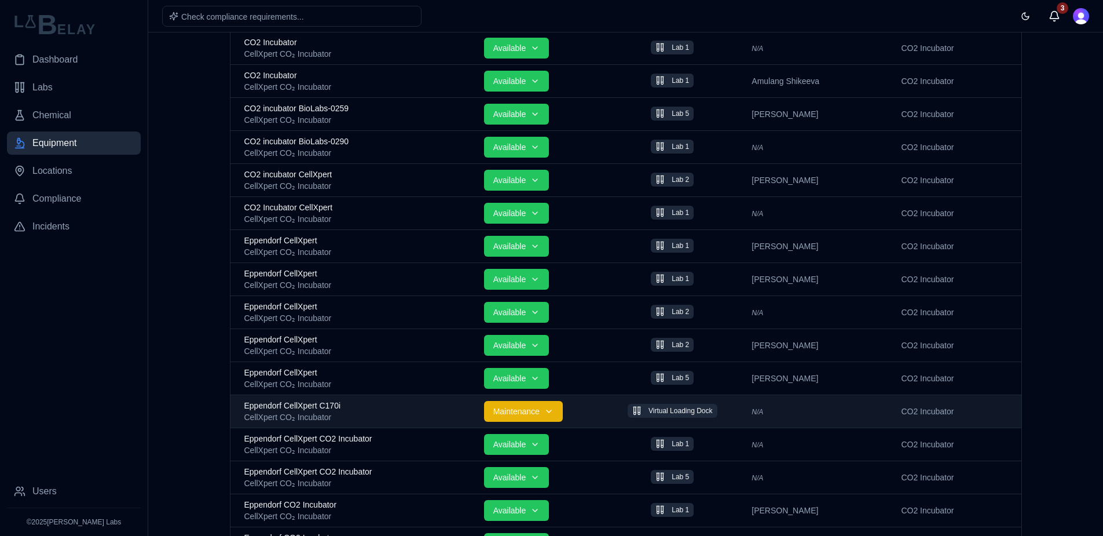
scroll to position [399, 0]
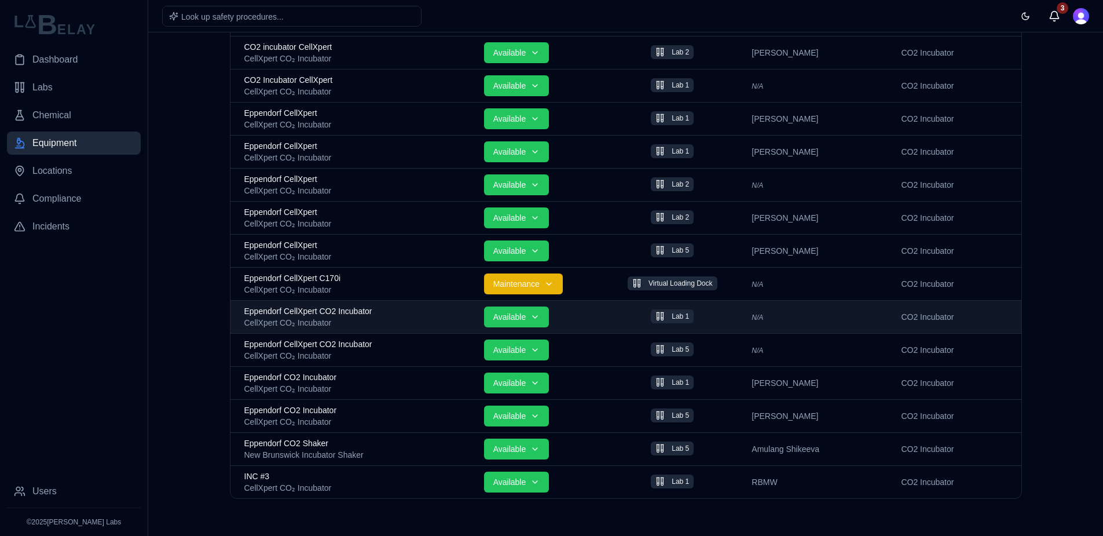
click at [376, 311] on div "Eppendorf CellXpert CO2 Incubator" at bounding box center [359, 311] width 230 height 12
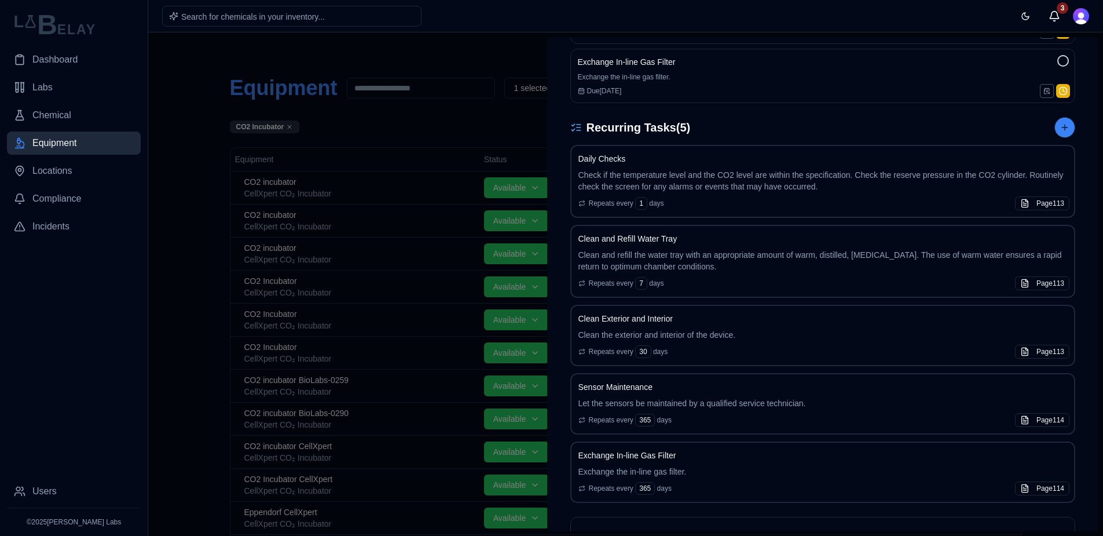
scroll to position [521, 0]
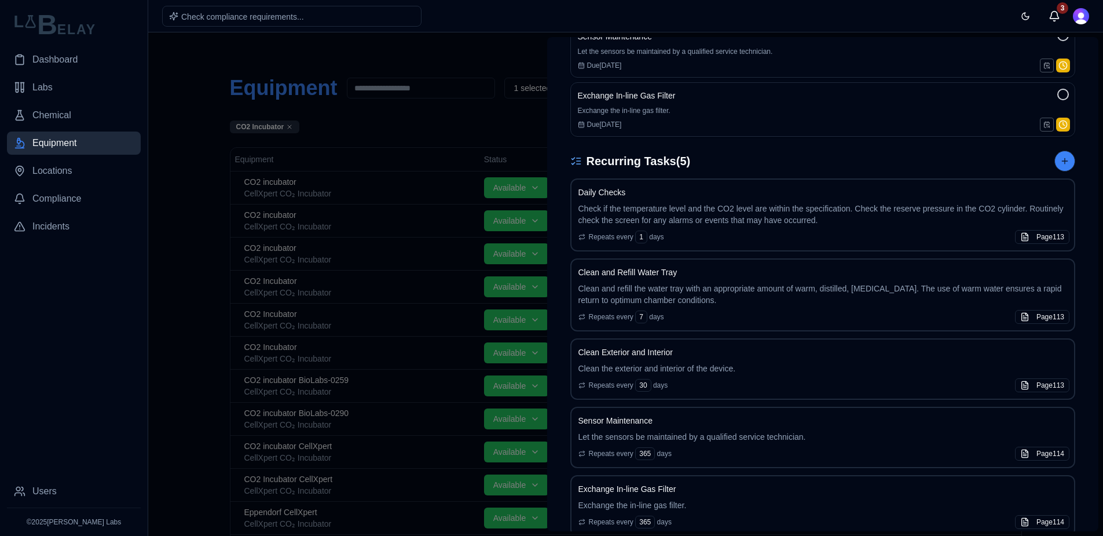
click at [156, 320] on div at bounding box center [551, 283] width 1103 height 503
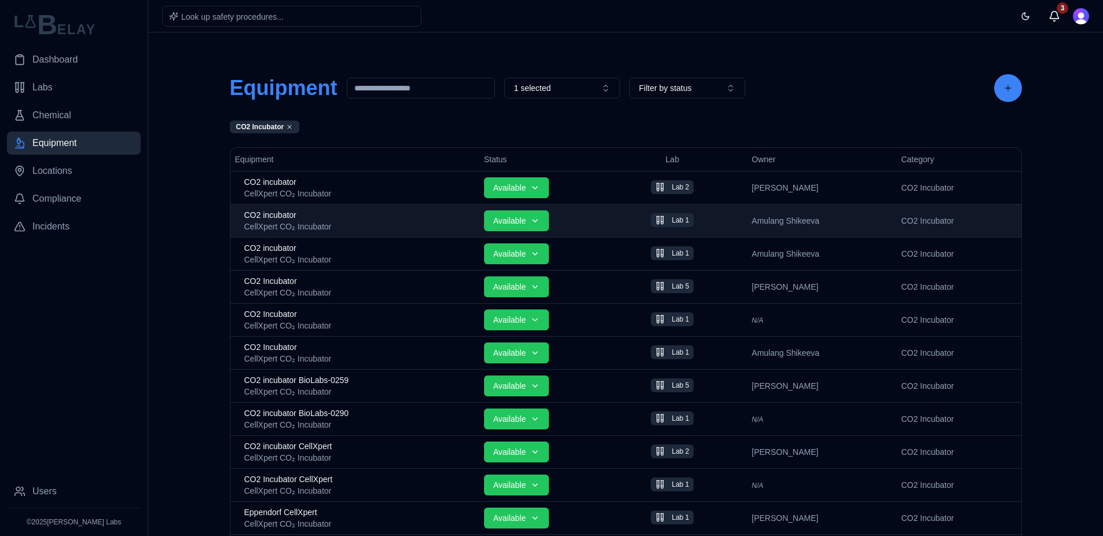
click at [305, 228] on div "CellXpert CO₂ Incubator" at bounding box center [359, 227] width 230 height 12
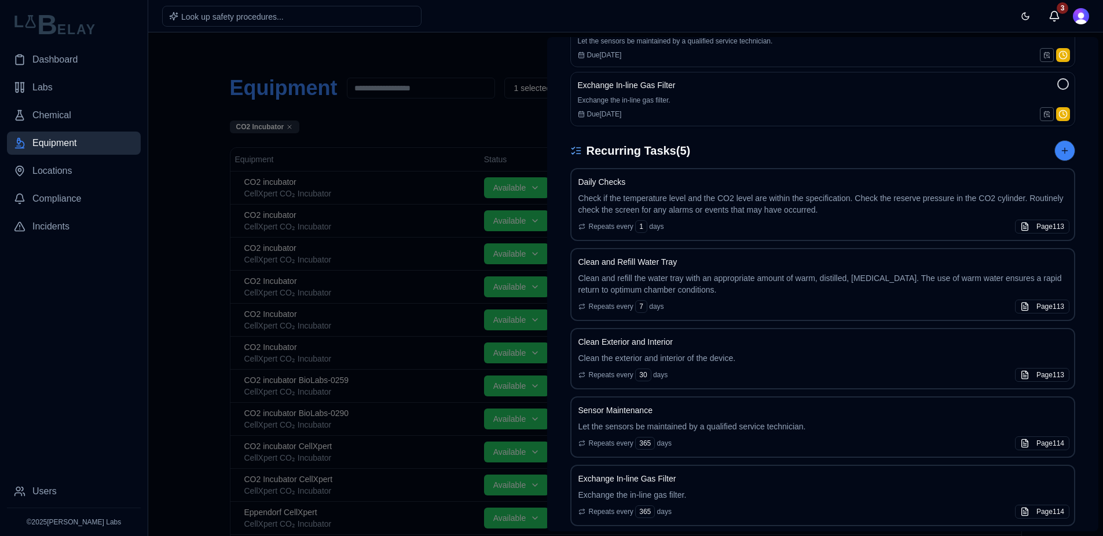
scroll to position [643, 0]
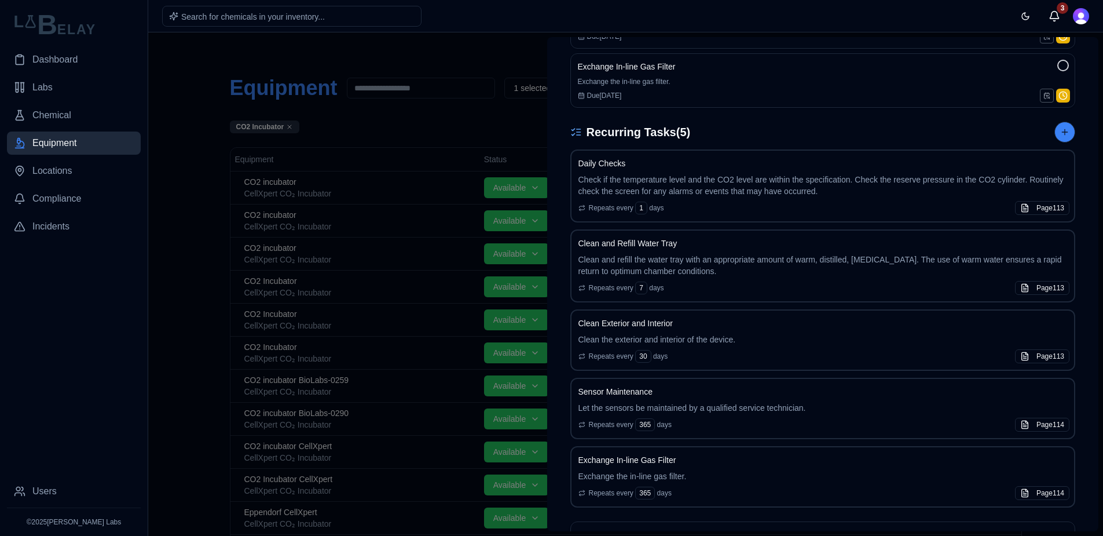
click at [166, 299] on div at bounding box center [551, 283] width 1103 height 503
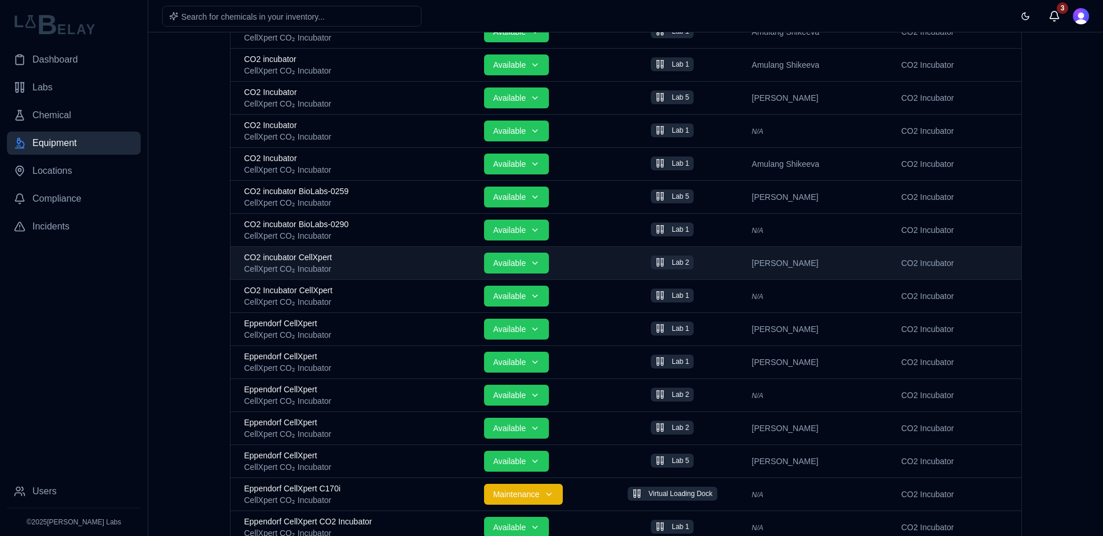
scroll to position [191, 0]
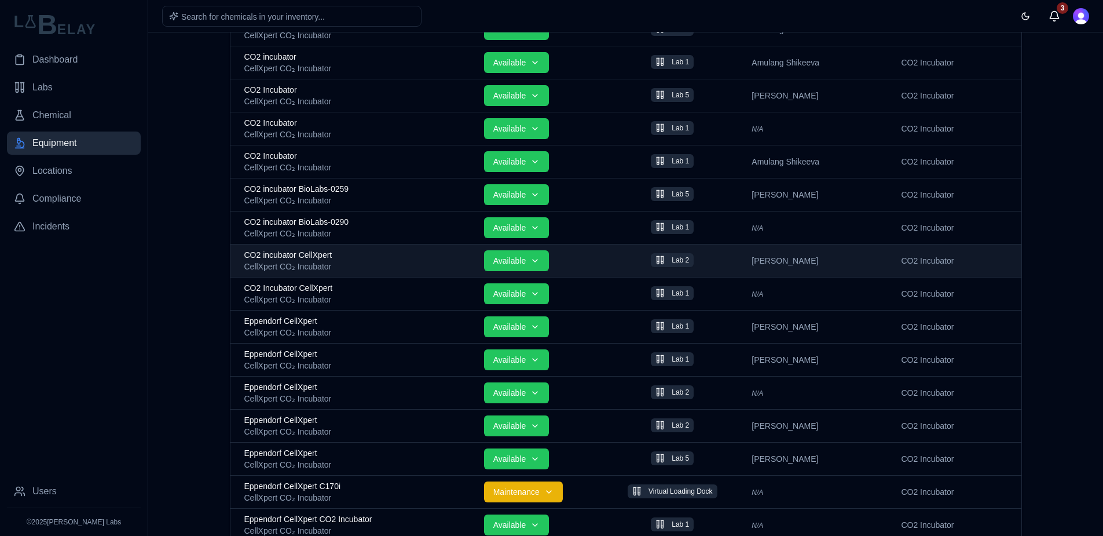
click at [286, 329] on div "CellXpert CO₂ Incubator" at bounding box center [359, 333] width 230 height 12
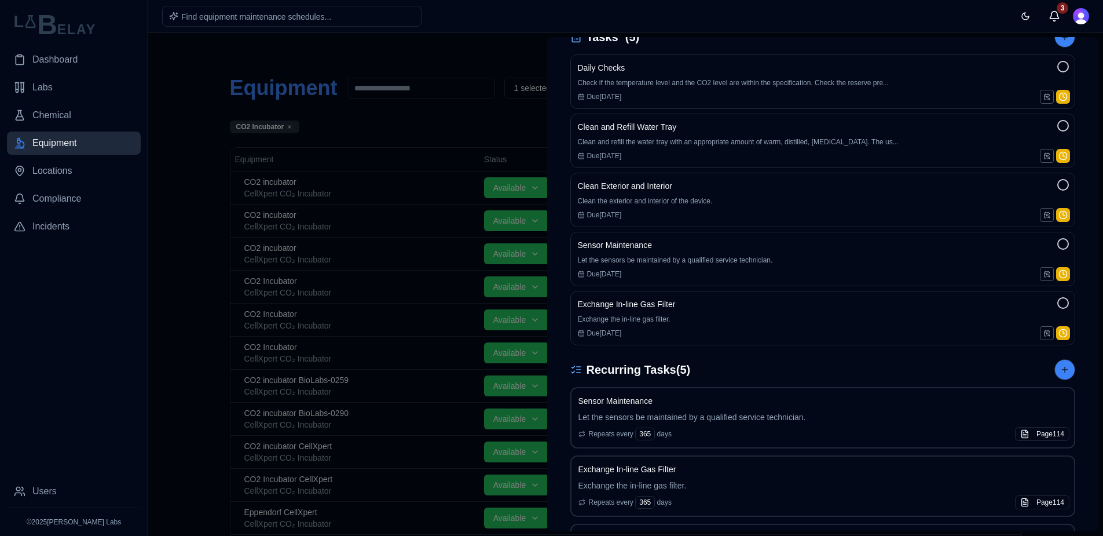
scroll to position [347, 0]
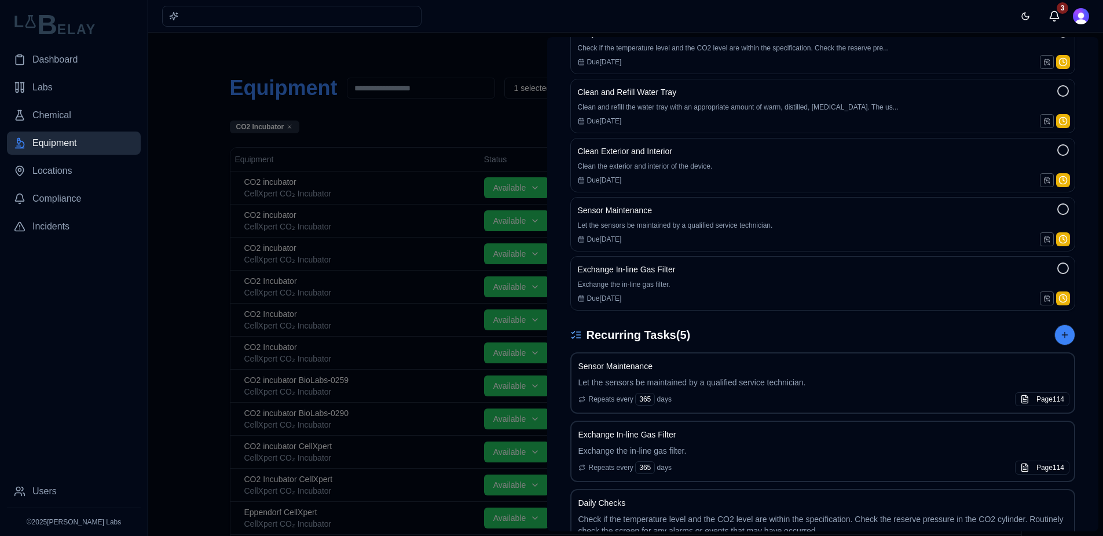
click at [173, 285] on div at bounding box center [551, 283] width 1103 height 503
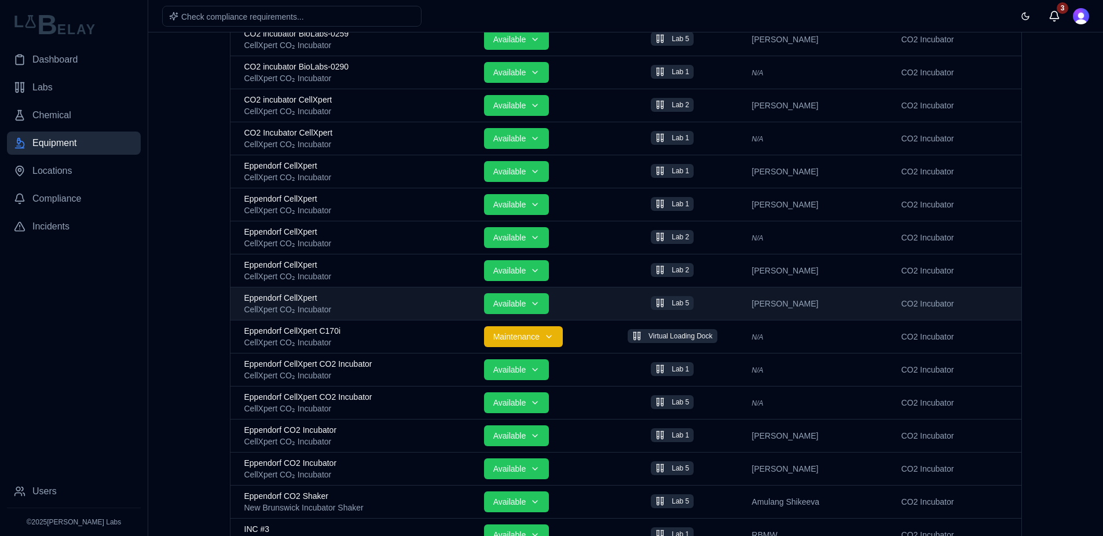
scroll to position [399, 0]
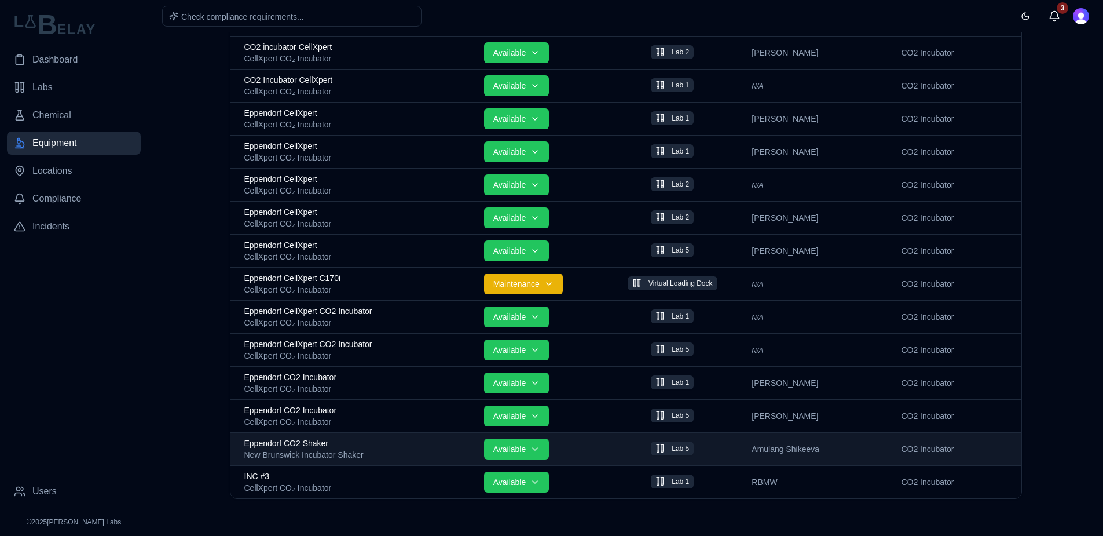
click at [377, 448] on div "Eppendorf CO2 Shaker" at bounding box center [359, 443] width 230 height 12
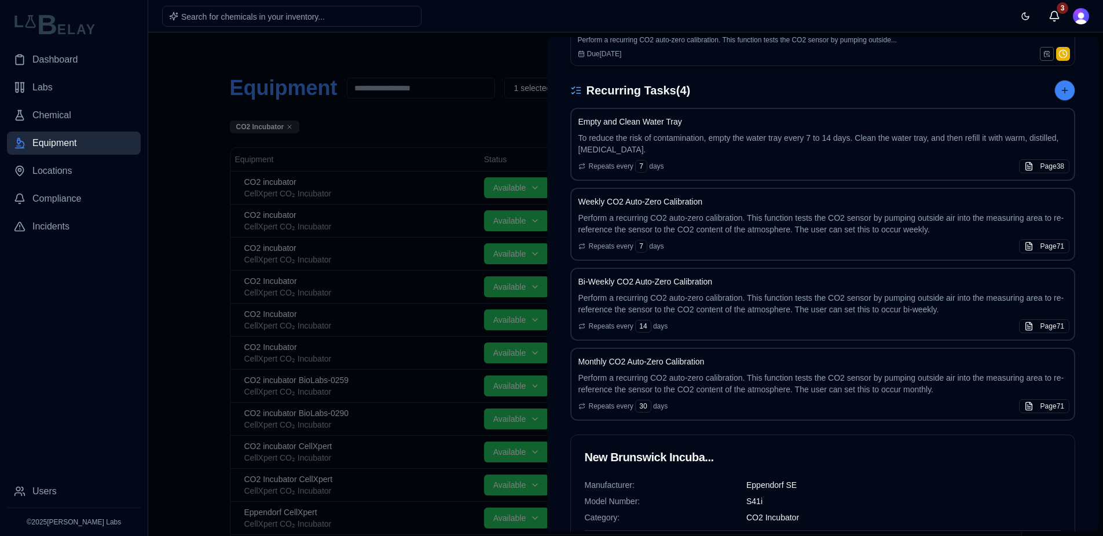
scroll to position [643, 0]
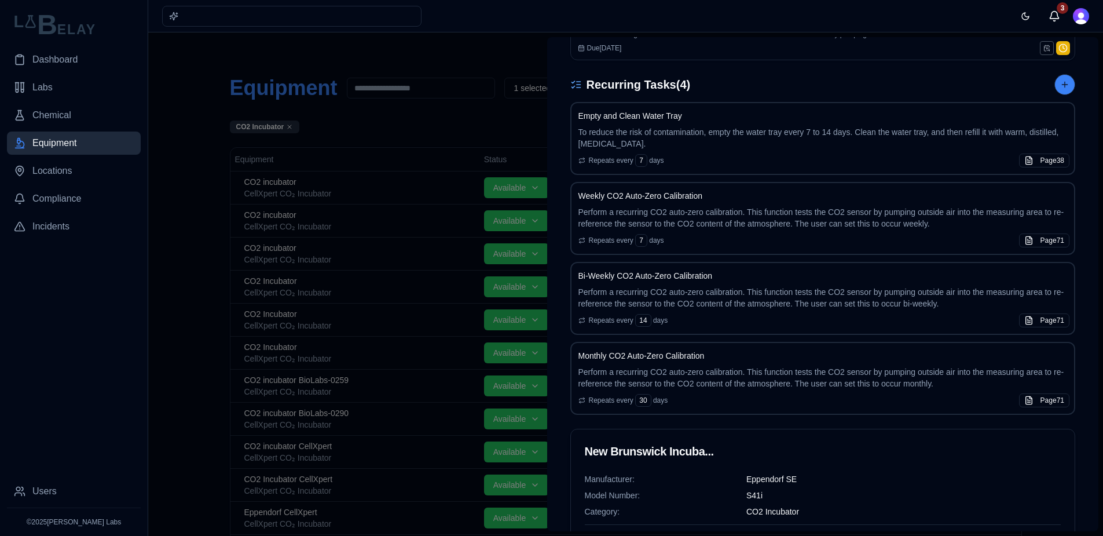
click at [211, 255] on div at bounding box center [551, 283] width 1103 height 503
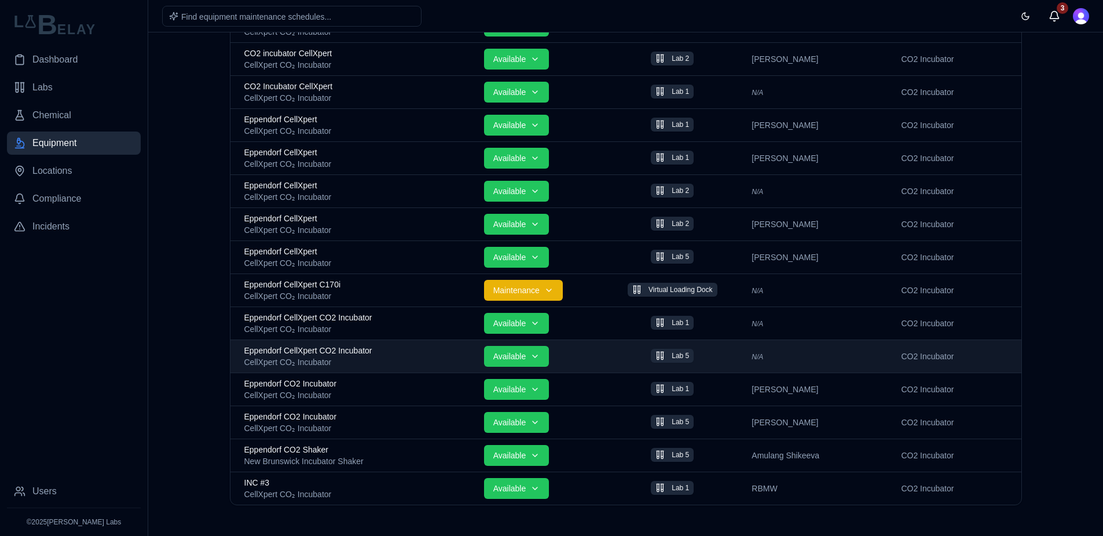
scroll to position [399, 0]
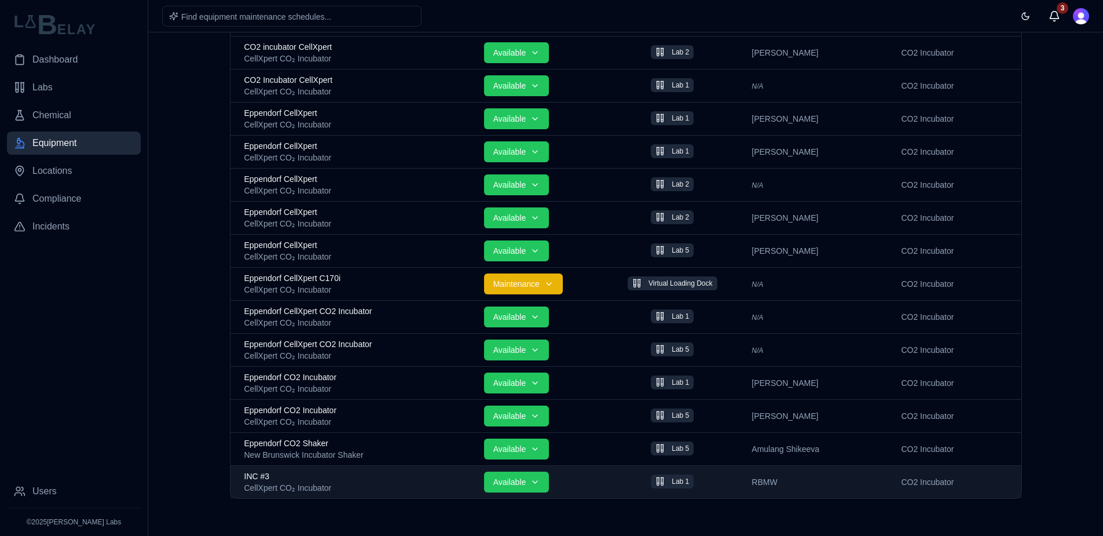
click at [342, 485] on div "CellXpert CO₂ Incubator" at bounding box center [359, 488] width 230 height 12
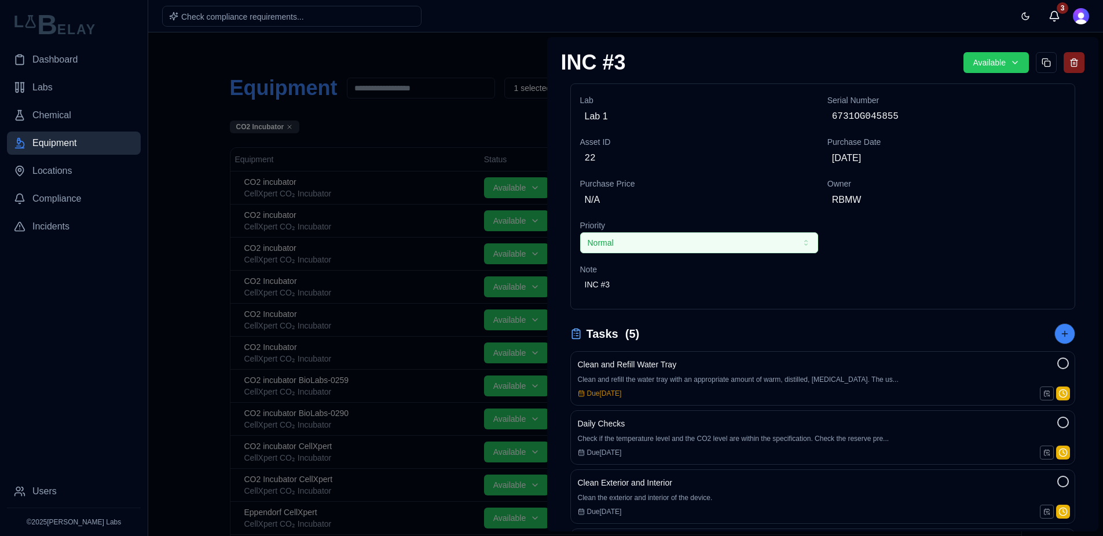
click at [196, 43] on div at bounding box center [551, 283] width 1103 height 503
